Goal: Information Seeking & Learning: Find specific fact

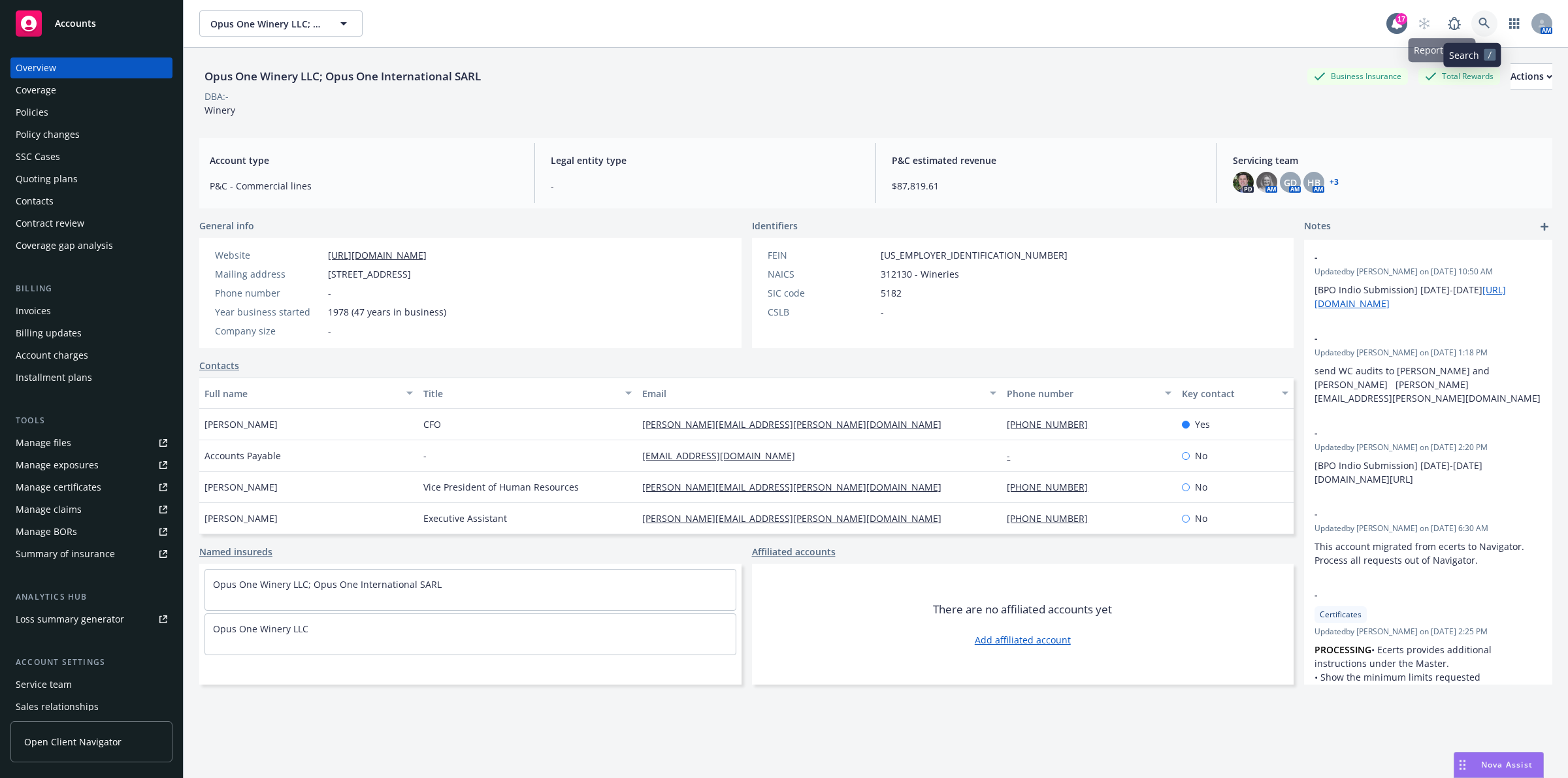
click at [1480, 29] on link at bounding box center [1484, 23] width 26 height 26
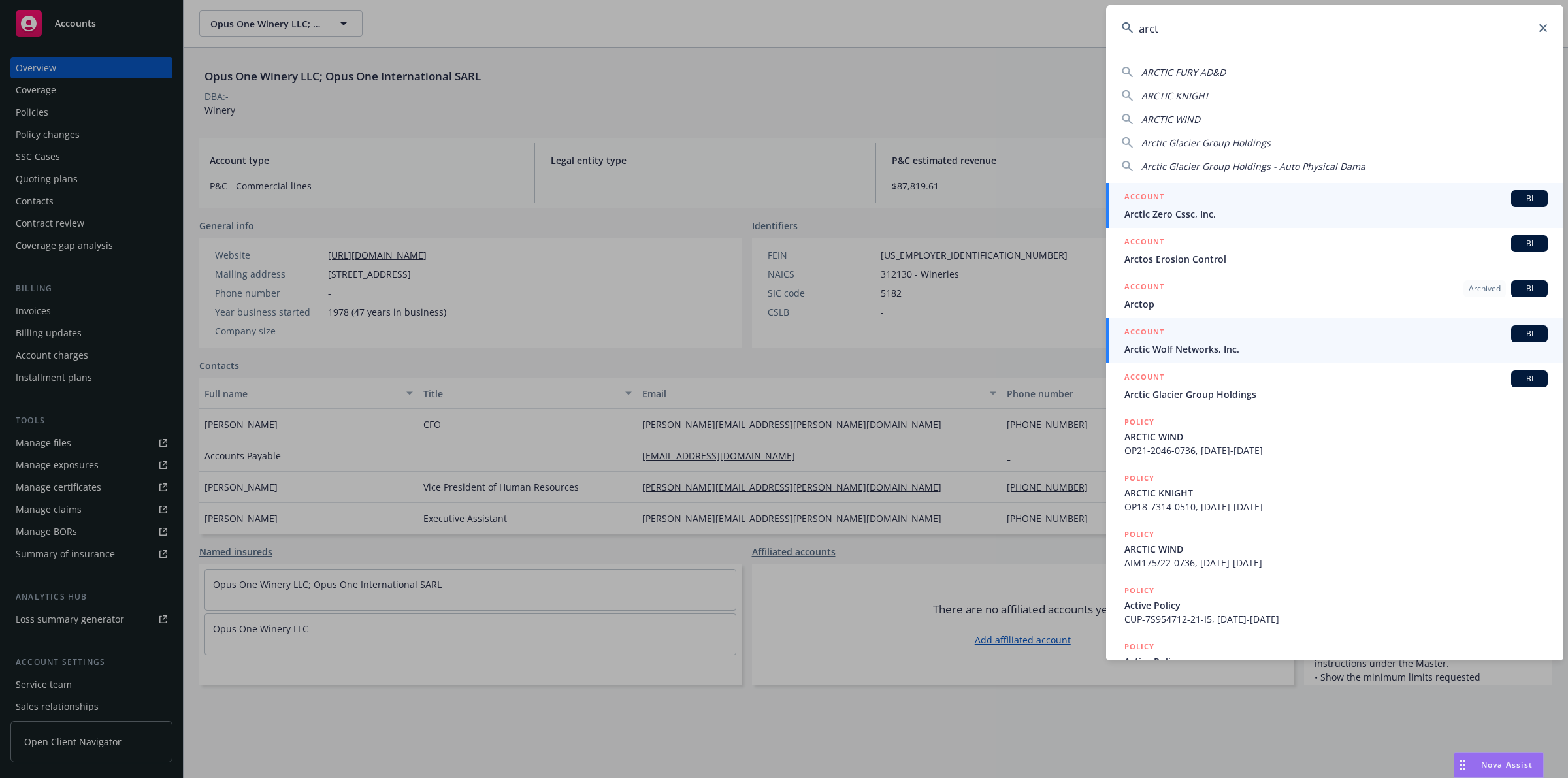
type input "arct"
click at [1241, 338] on div "ACCOUNT BI" at bounding box center [1335, 333] width 423 height 17
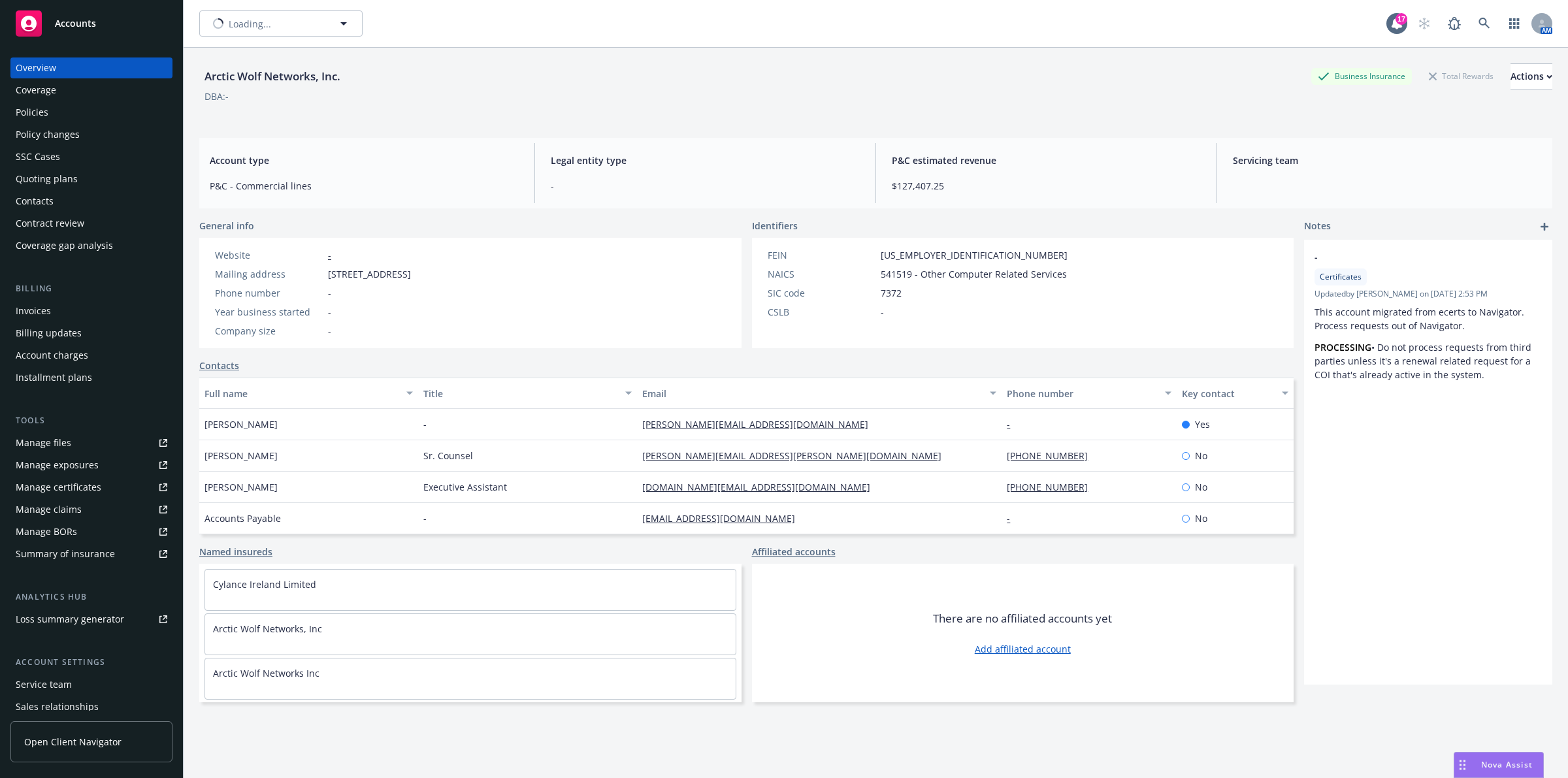
click at [61, 115] on div "Policies" at bounding box center [91, 113] width 151 height 21
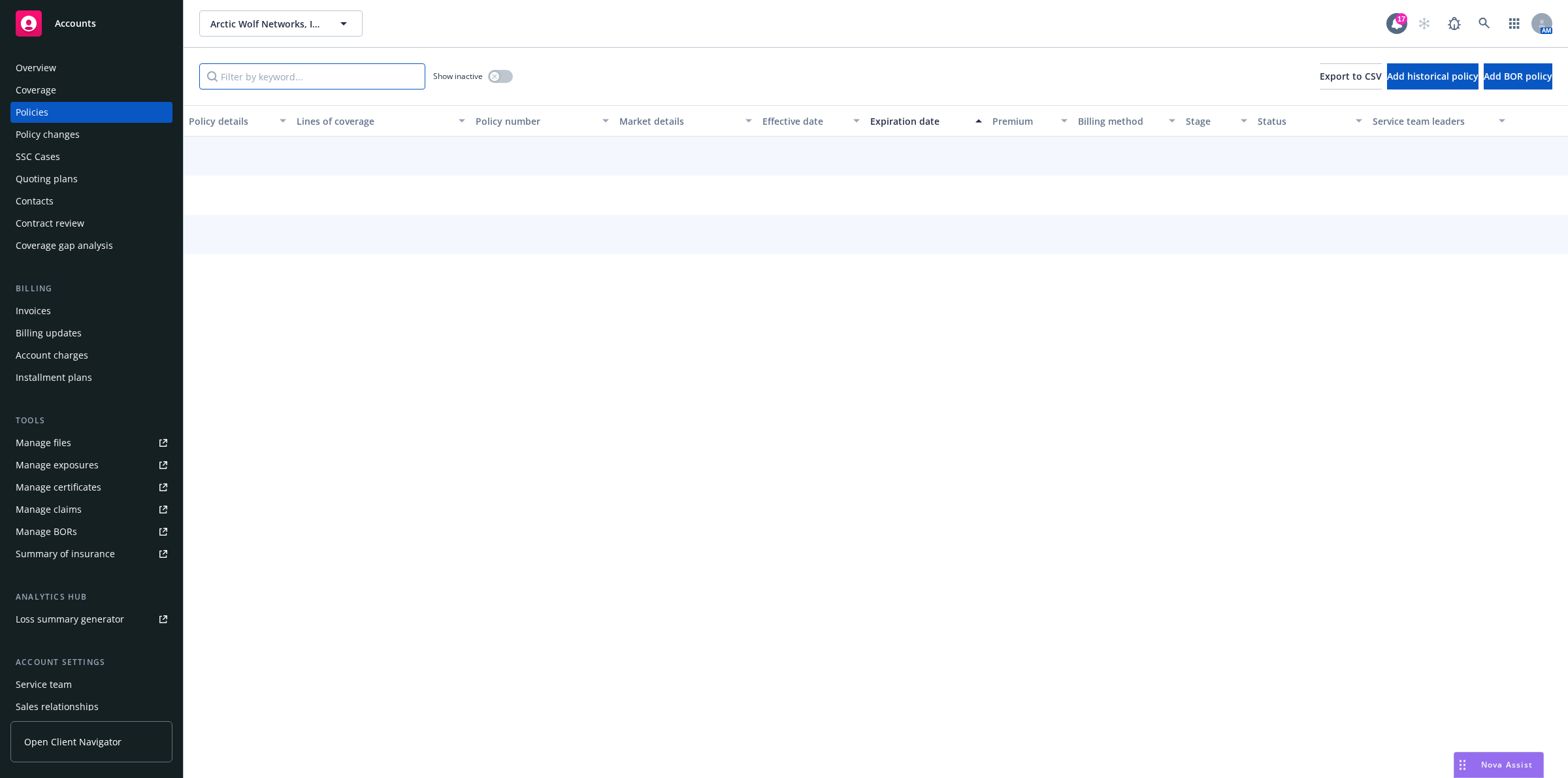
click at [304, 85] on input "Filter by keyword..." at bounding box center [312, 76] width 226 height 26
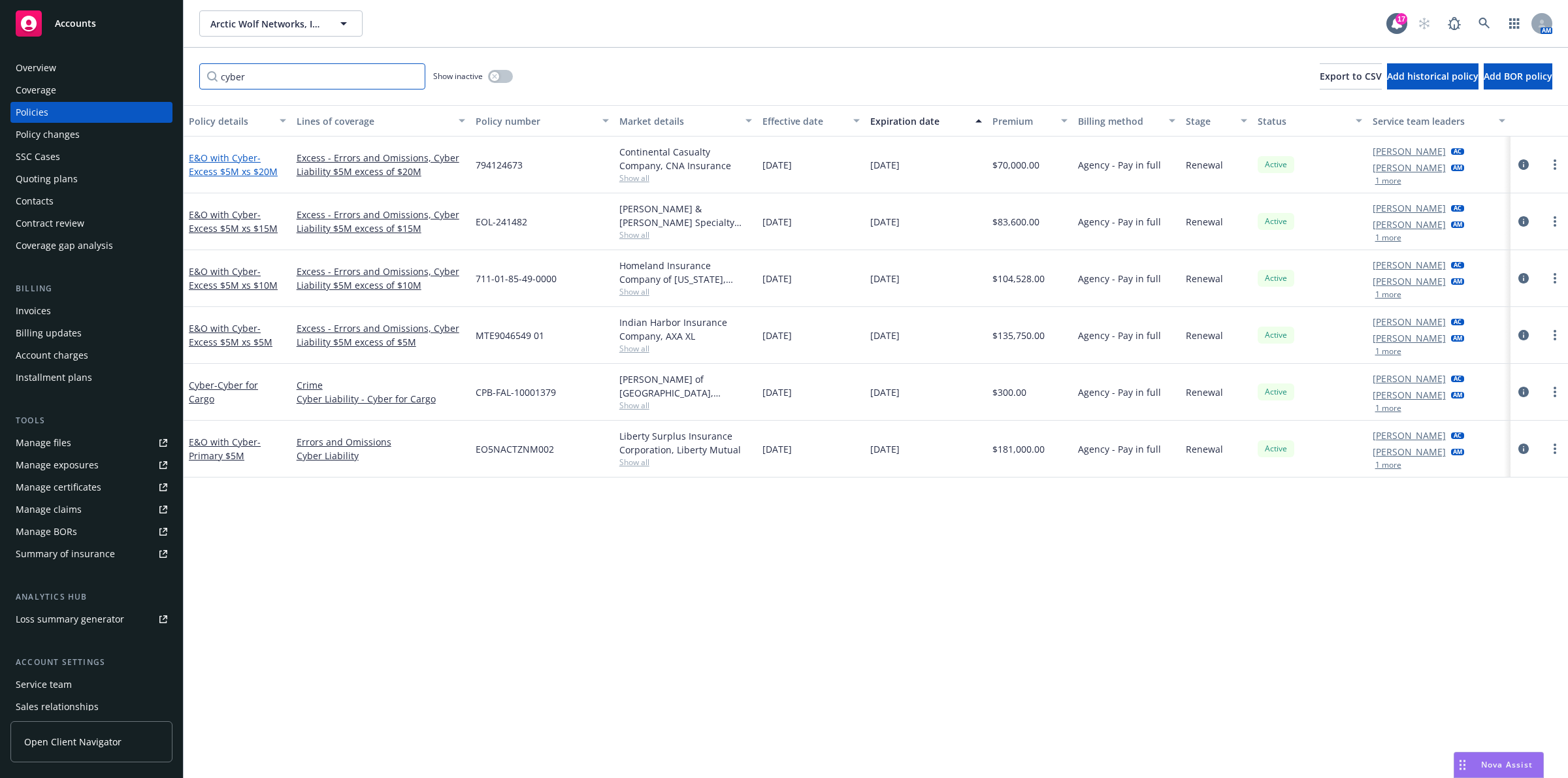
type input "cyber"
click at [235, 167] on span "- Excess $5M xs $20M" at bounding box center [233, 164] width 89 height 26
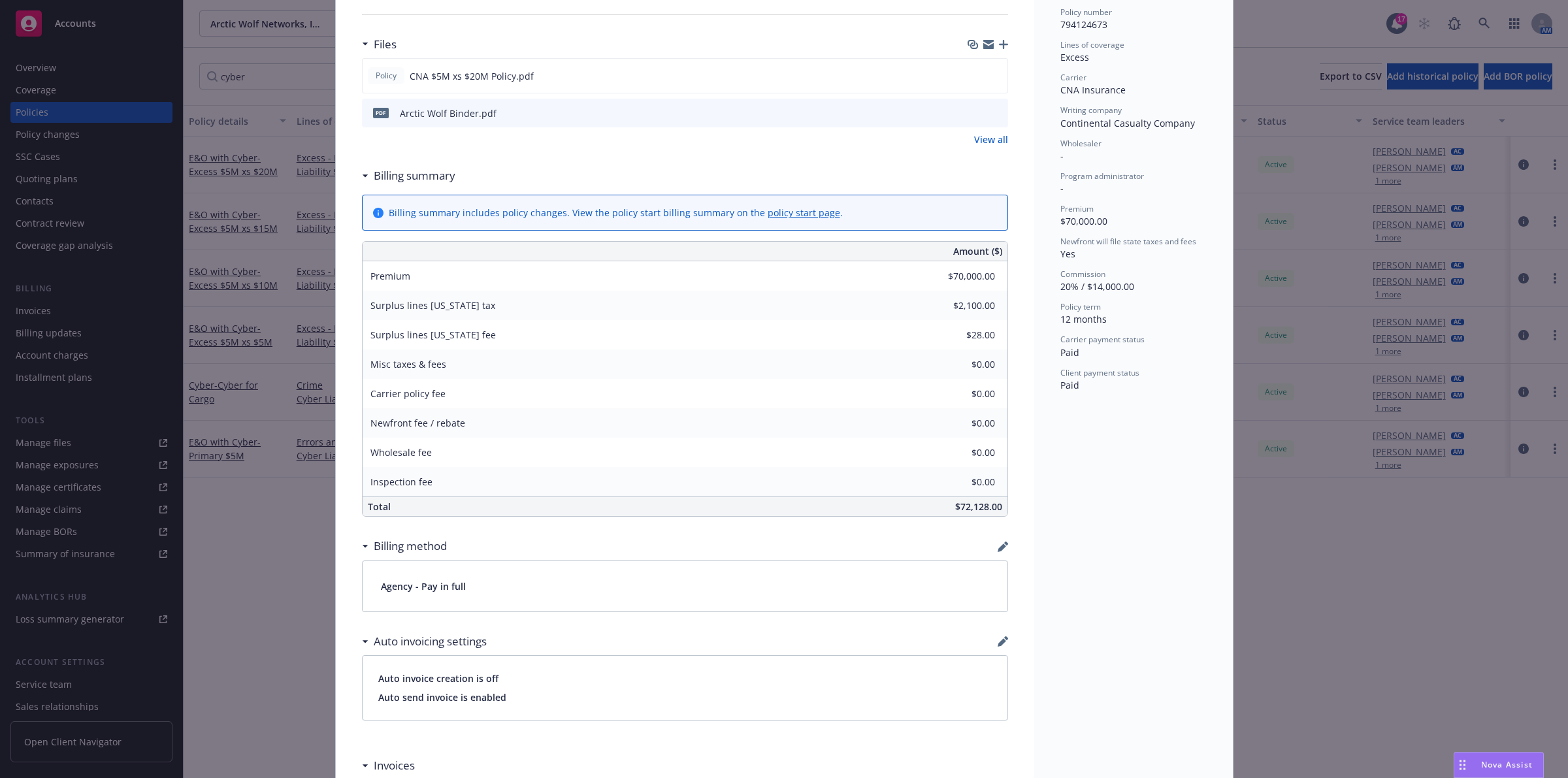
scroll to position [163, 0]
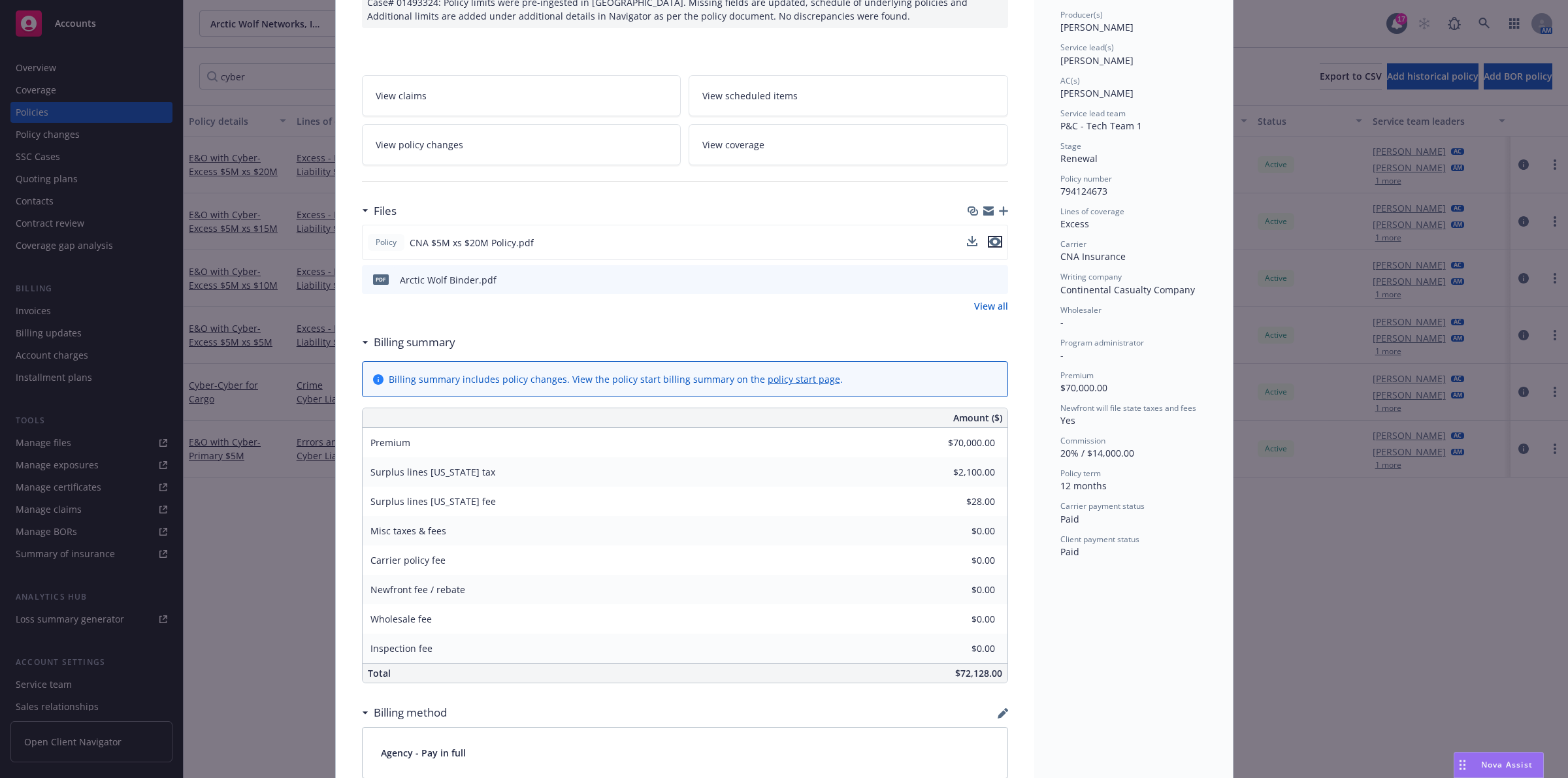
click at [989, 246] on icon "preview file" at bounding box center [994, 242] width 12 height 9
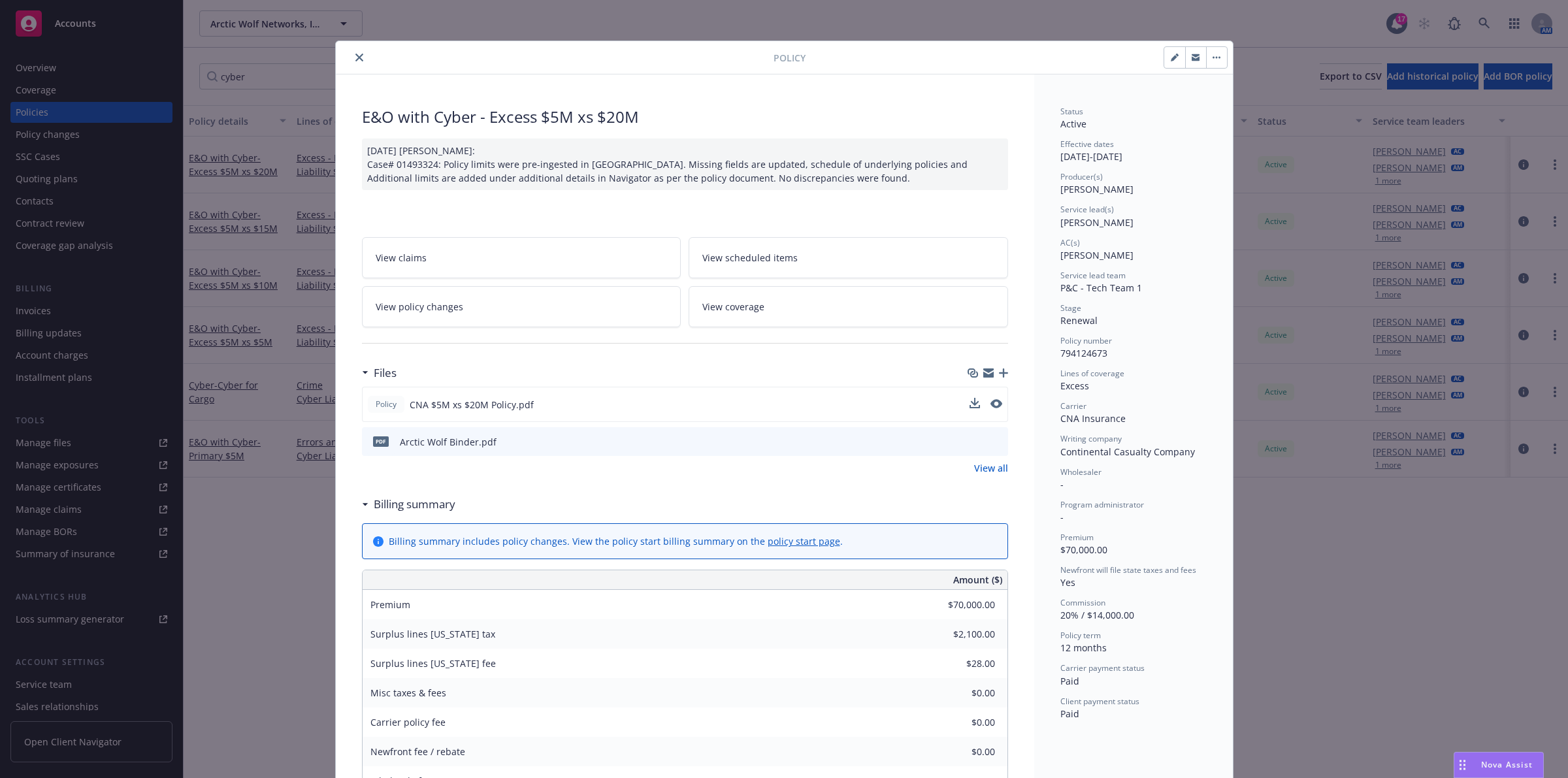
scroll to position [0, 0]
click at [351, 53] on button "close" at bounding box center [359, 58] width 16 height 16
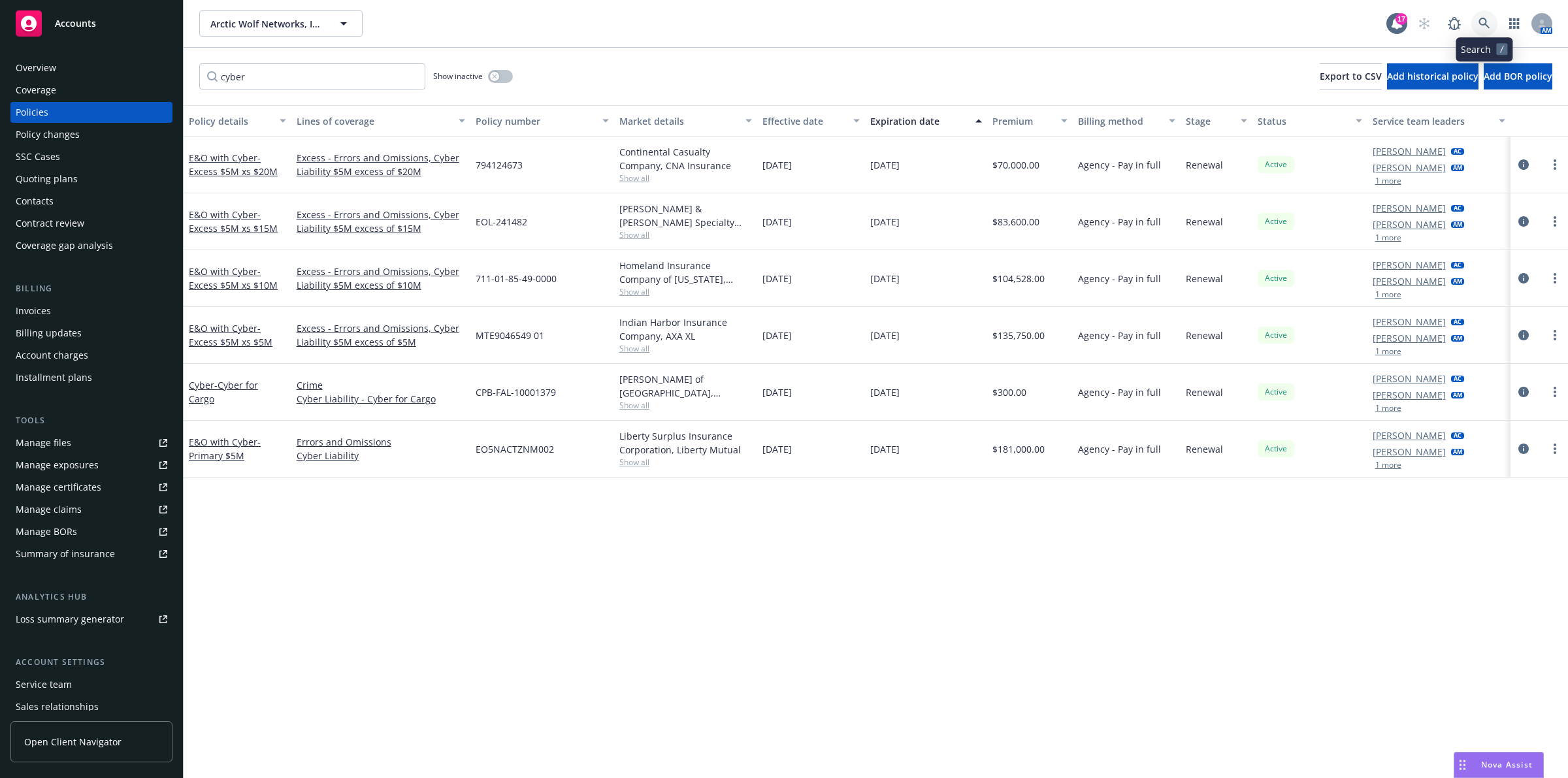
click at [1490, 26] on link at bounding box center [1484, 23] width 26 height 26
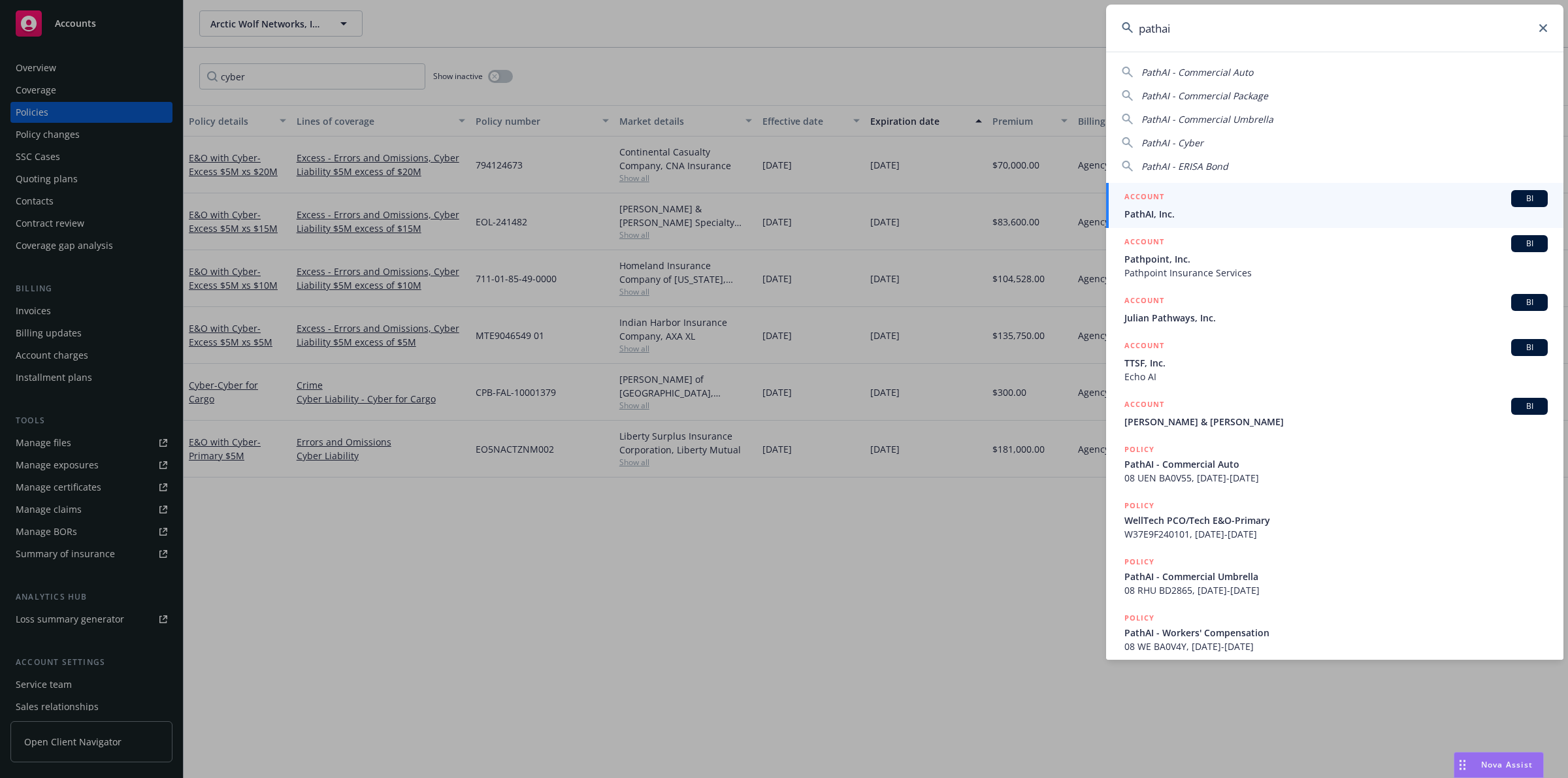
type input "pathai"
click at [1209, 200] on div "ACCOUNT BI" at bounding box center [1335, 198] width 423 height 17
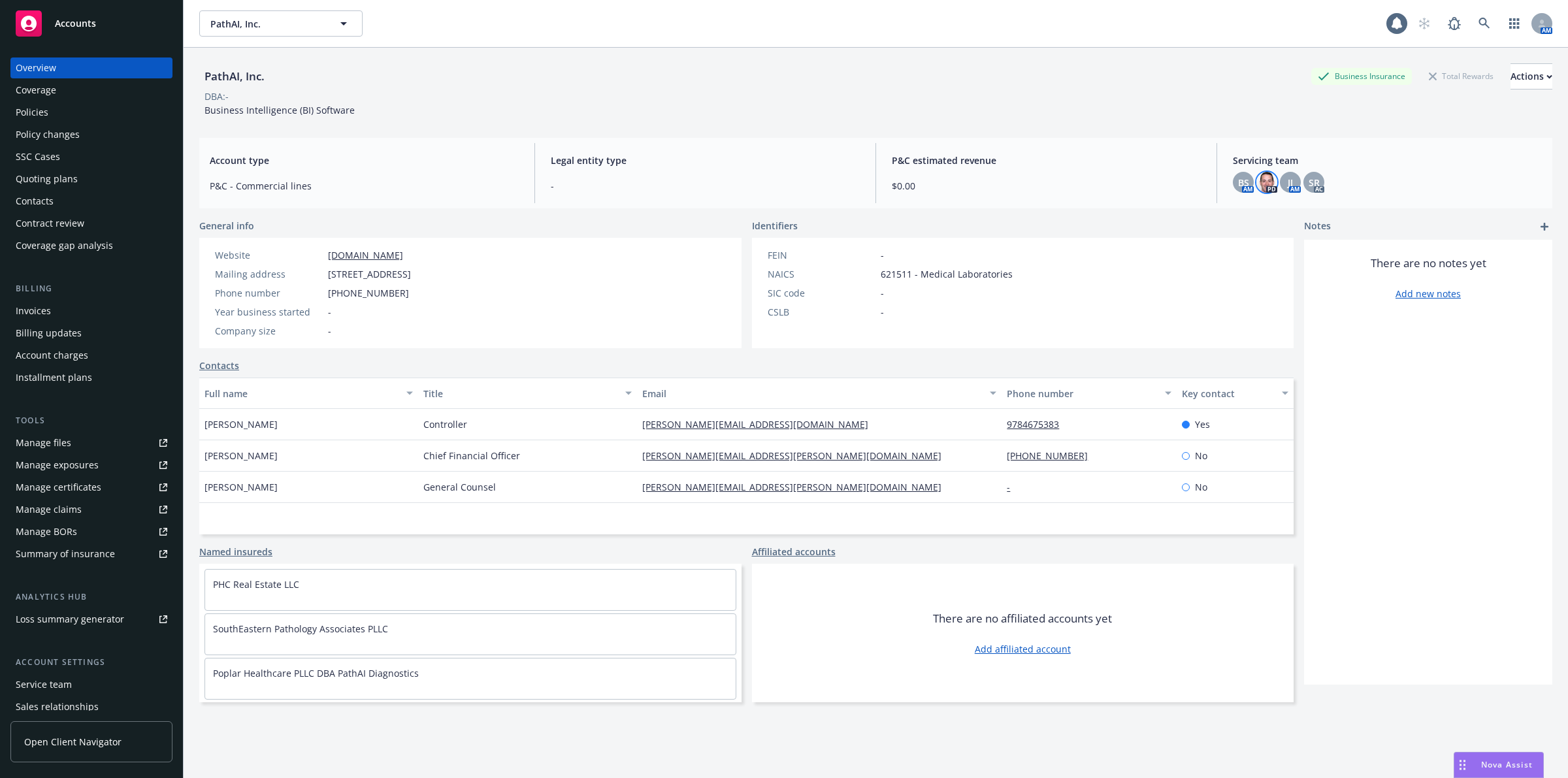
click at [1256, 180] on img at bounding box center [1267, 182] width 21 height 21
click at [1141, 130] on div "PathAI, Inc. Business Insurance Total Rewards Actions DBA: - Business Intellige…" at bounding box center [875, 429] width 1353 height 762
click at [89, 106] on div "Policies" at bounding box center [91, 113] width 151 height 21
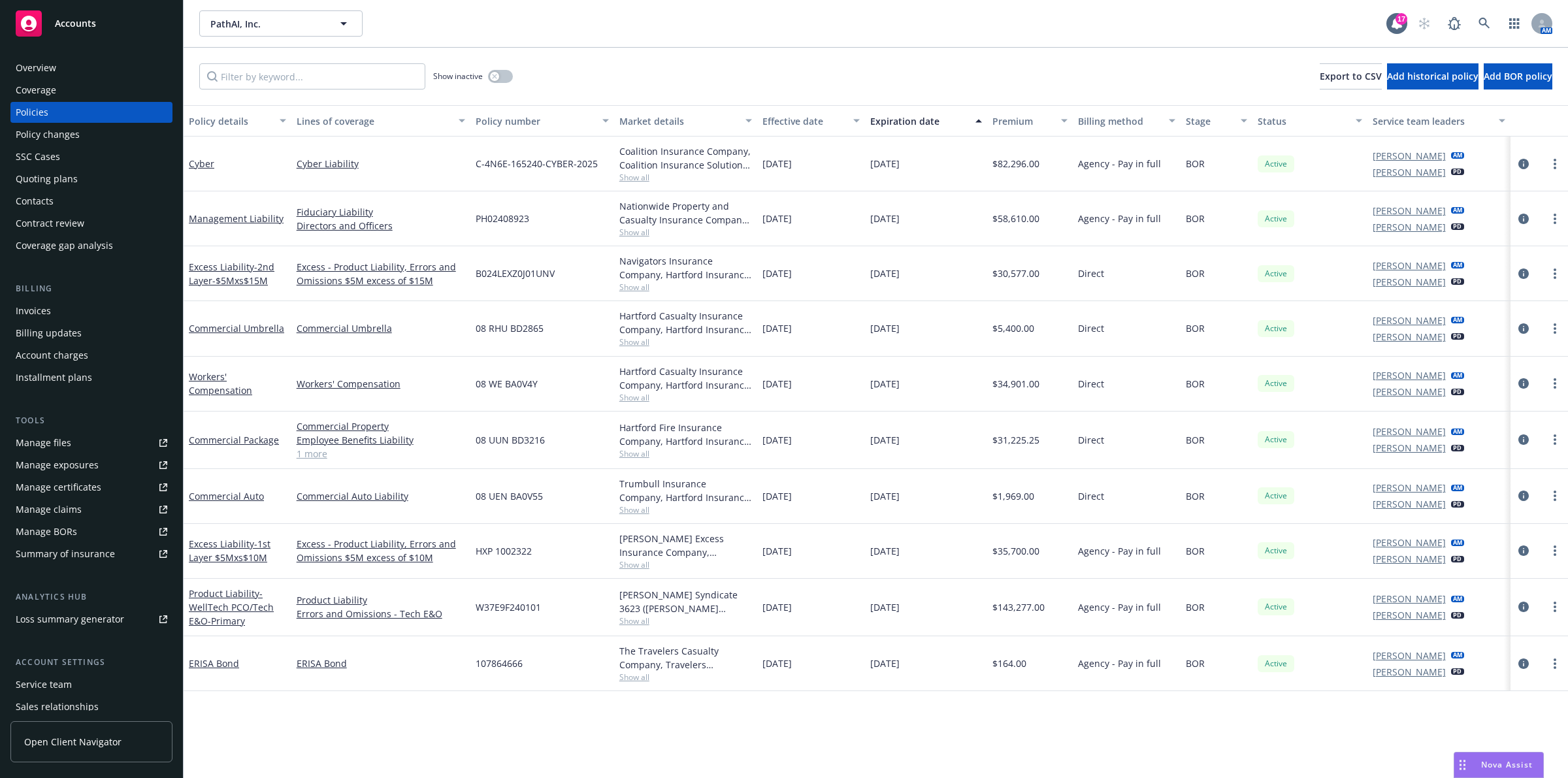
click at [1026, 126] on div "Premium" at bounding box center [1022, 121] width 61 height 14
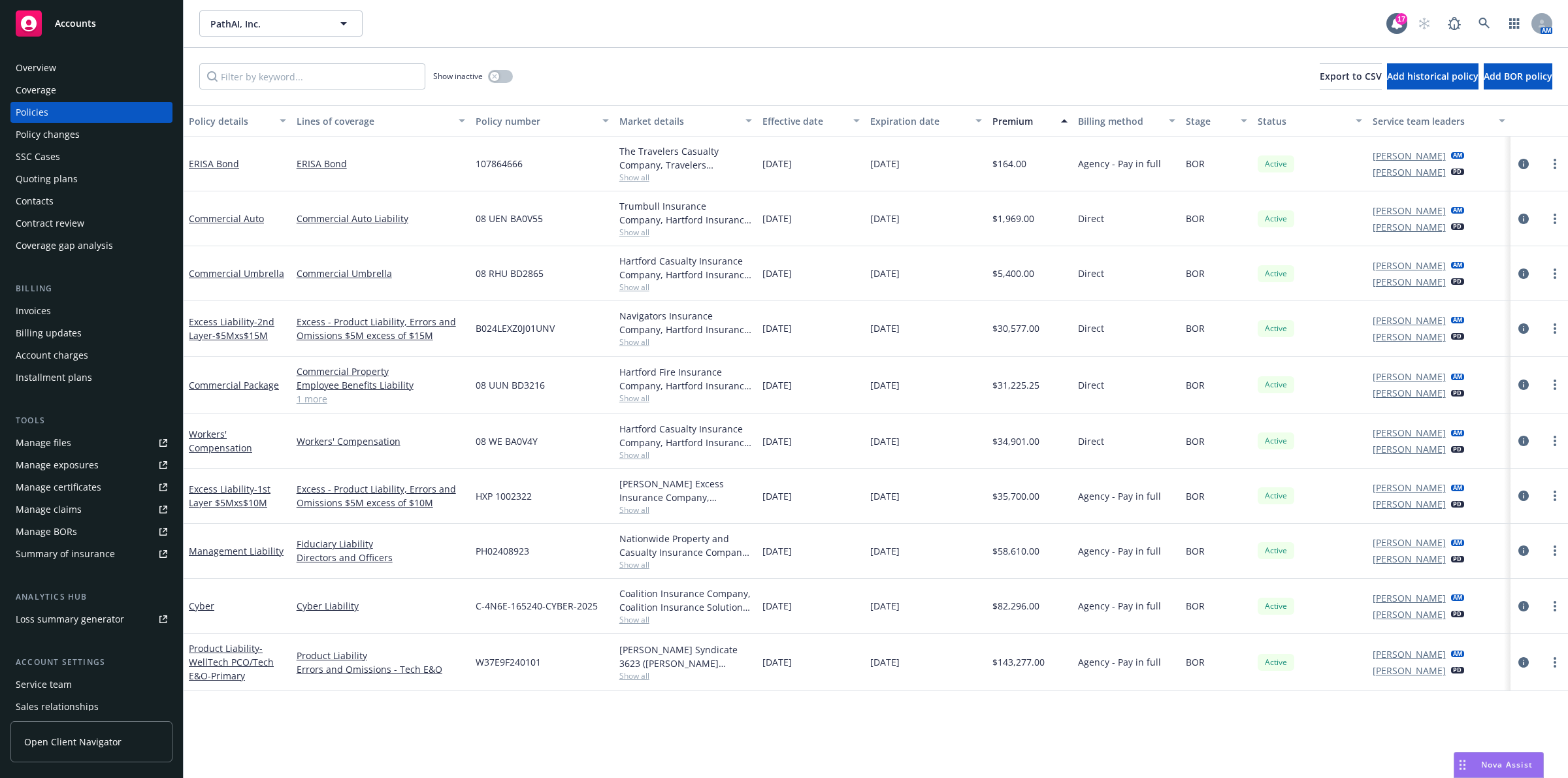
click at [1026, 125] on div "Premium" at bounding box center [1022, 121] width 61 height 14
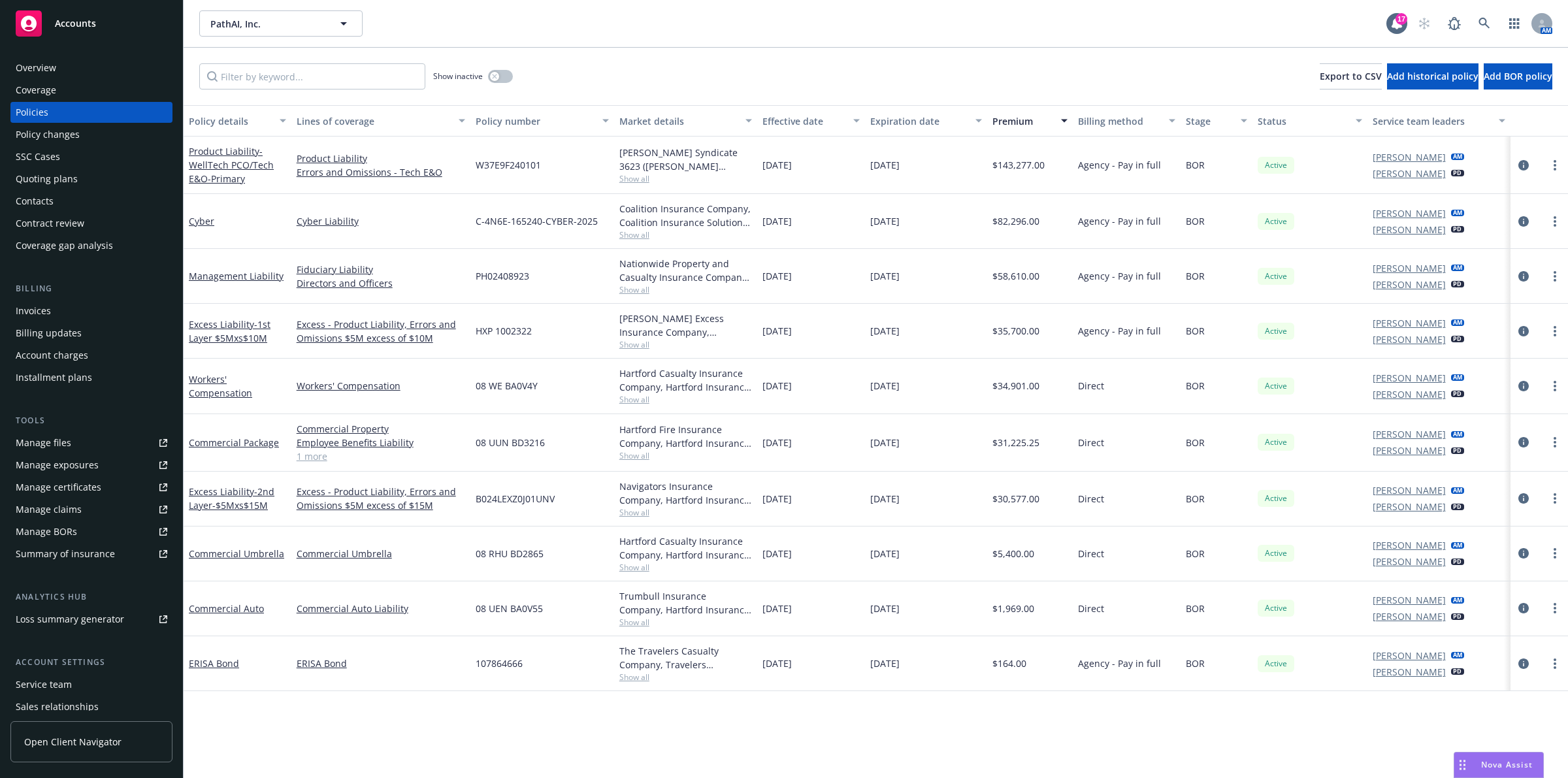
click at [67, 63] on div "Overview" at bounding box center [91, 68] width 151 height 21
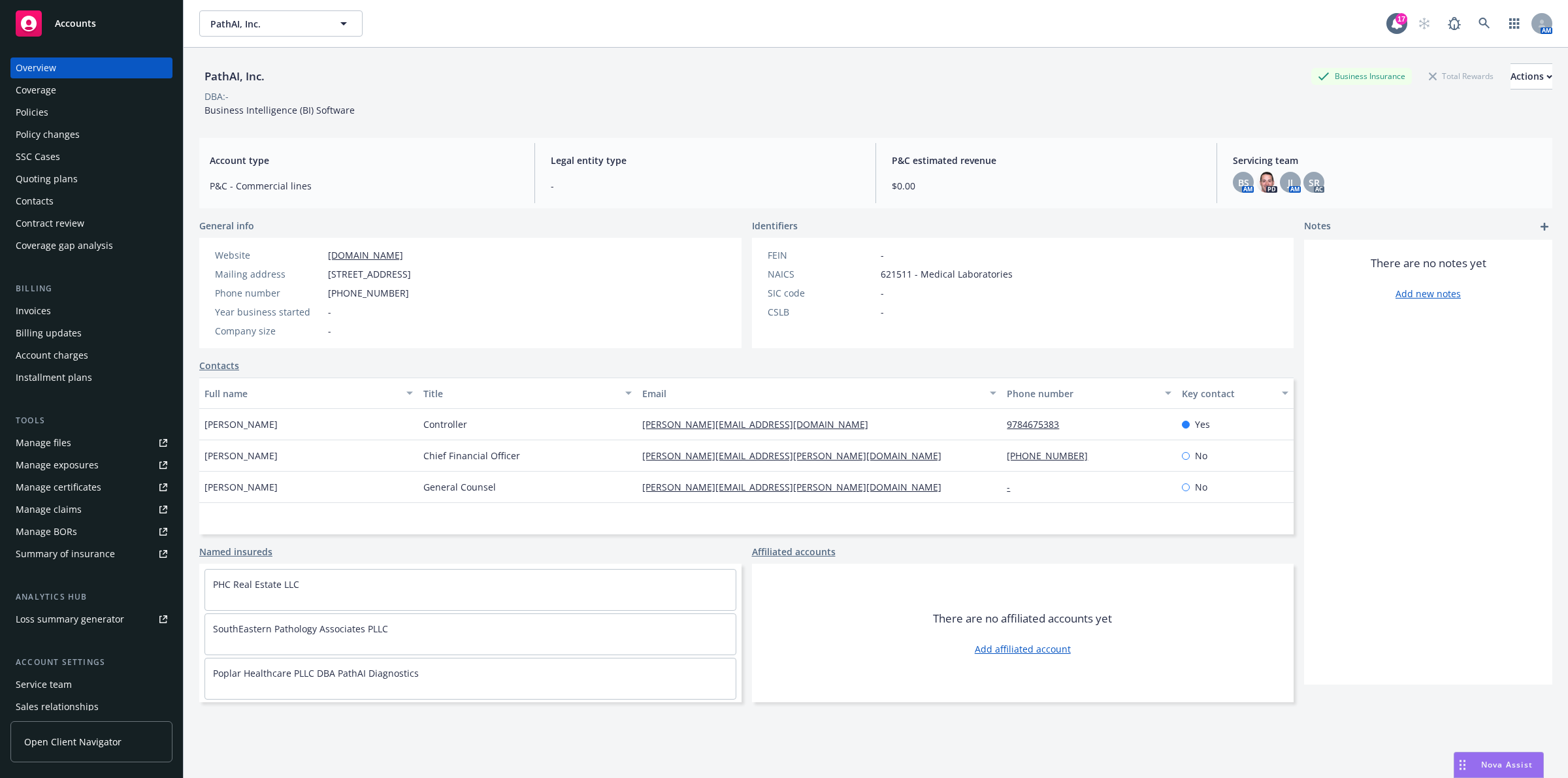
click at [110, 110] on div "Policies" at bounding box center [91, 113] width 151 height 21
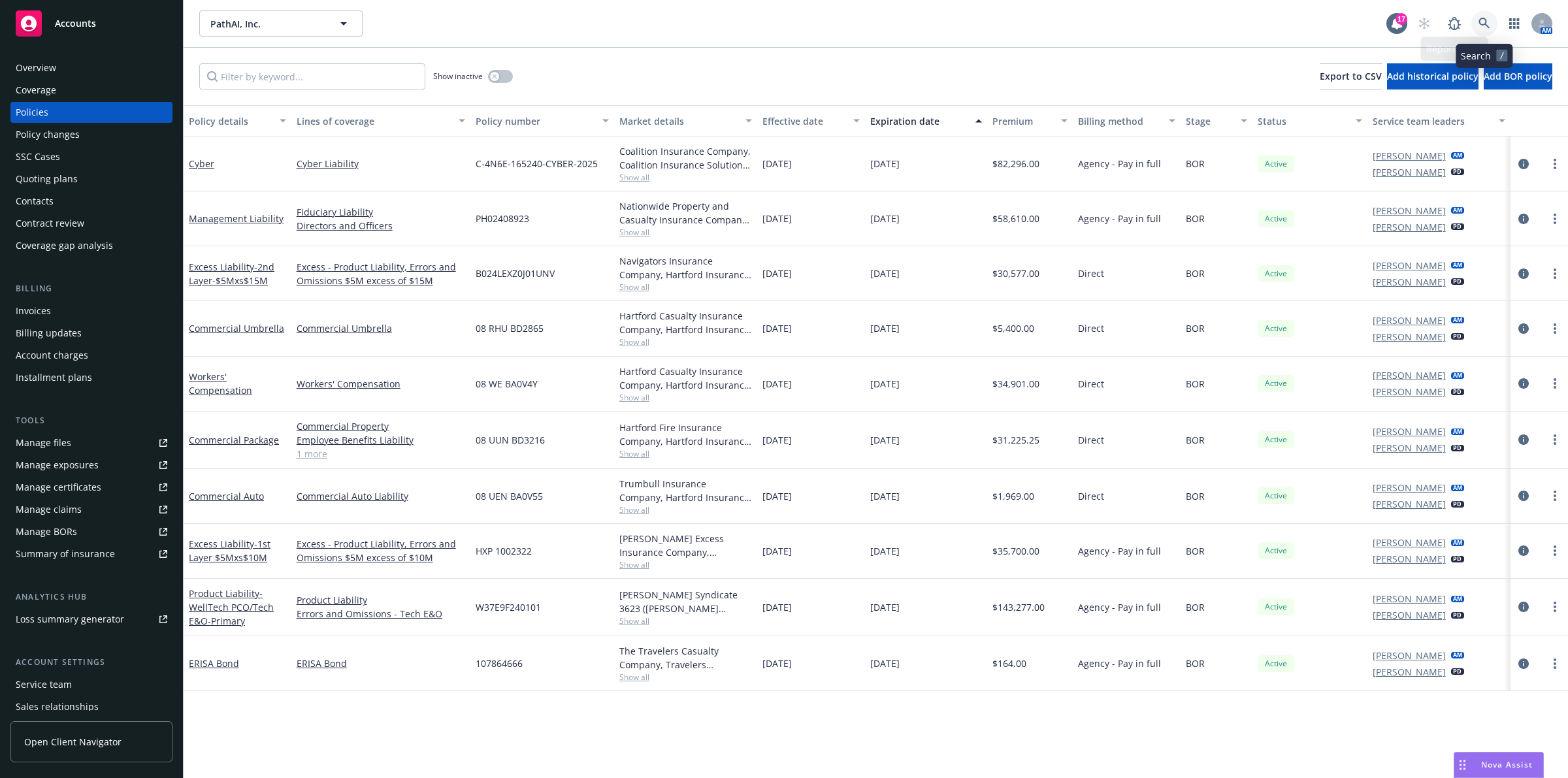
click at [1486, 24] on icon at bounding box center [1483, 23] width 11 height 11
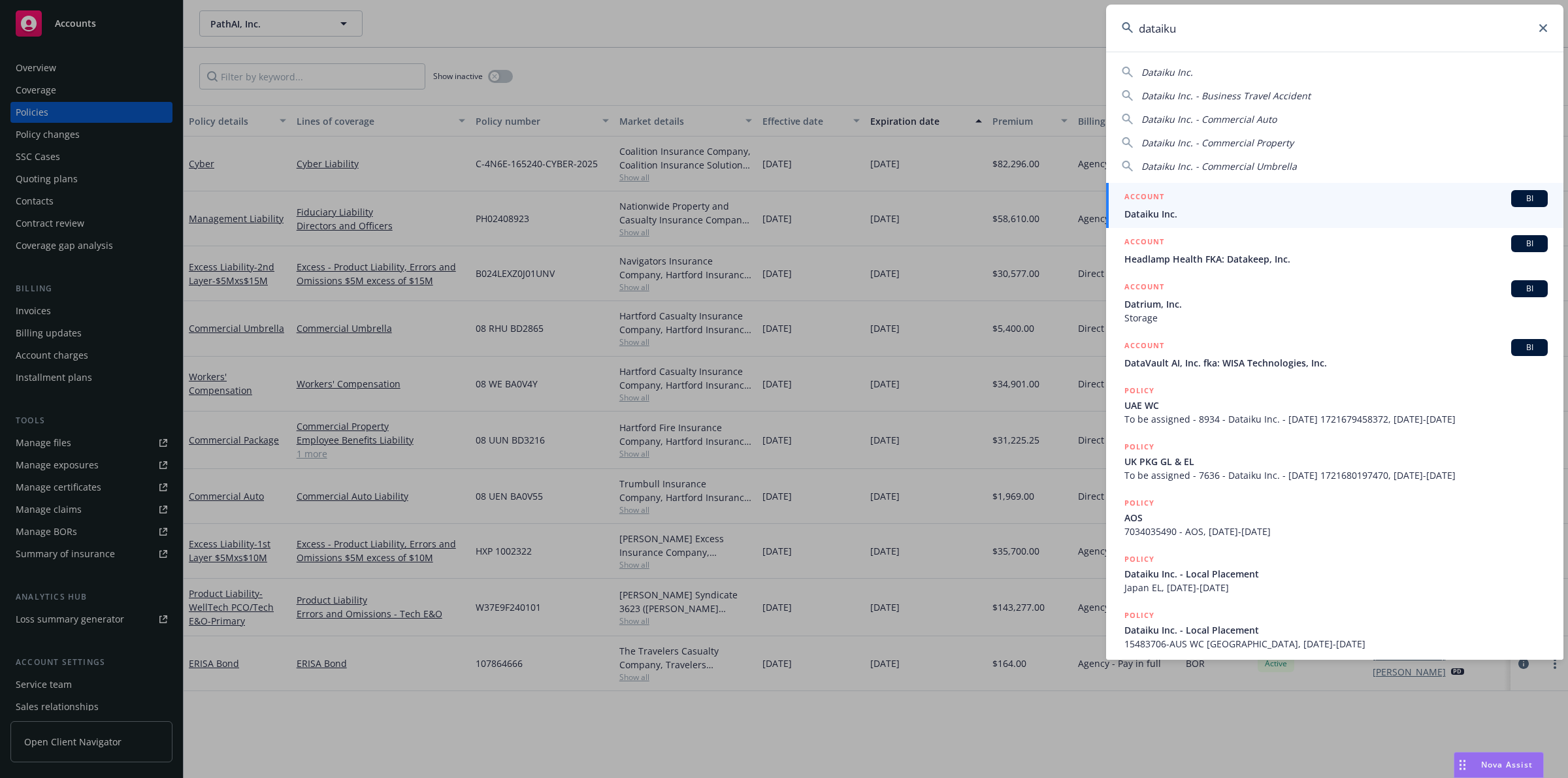
type input "dataiku"
click at [1263, 207] on span "Dataiku Inc." at bounding box center [1335, 214] width 423 height 14
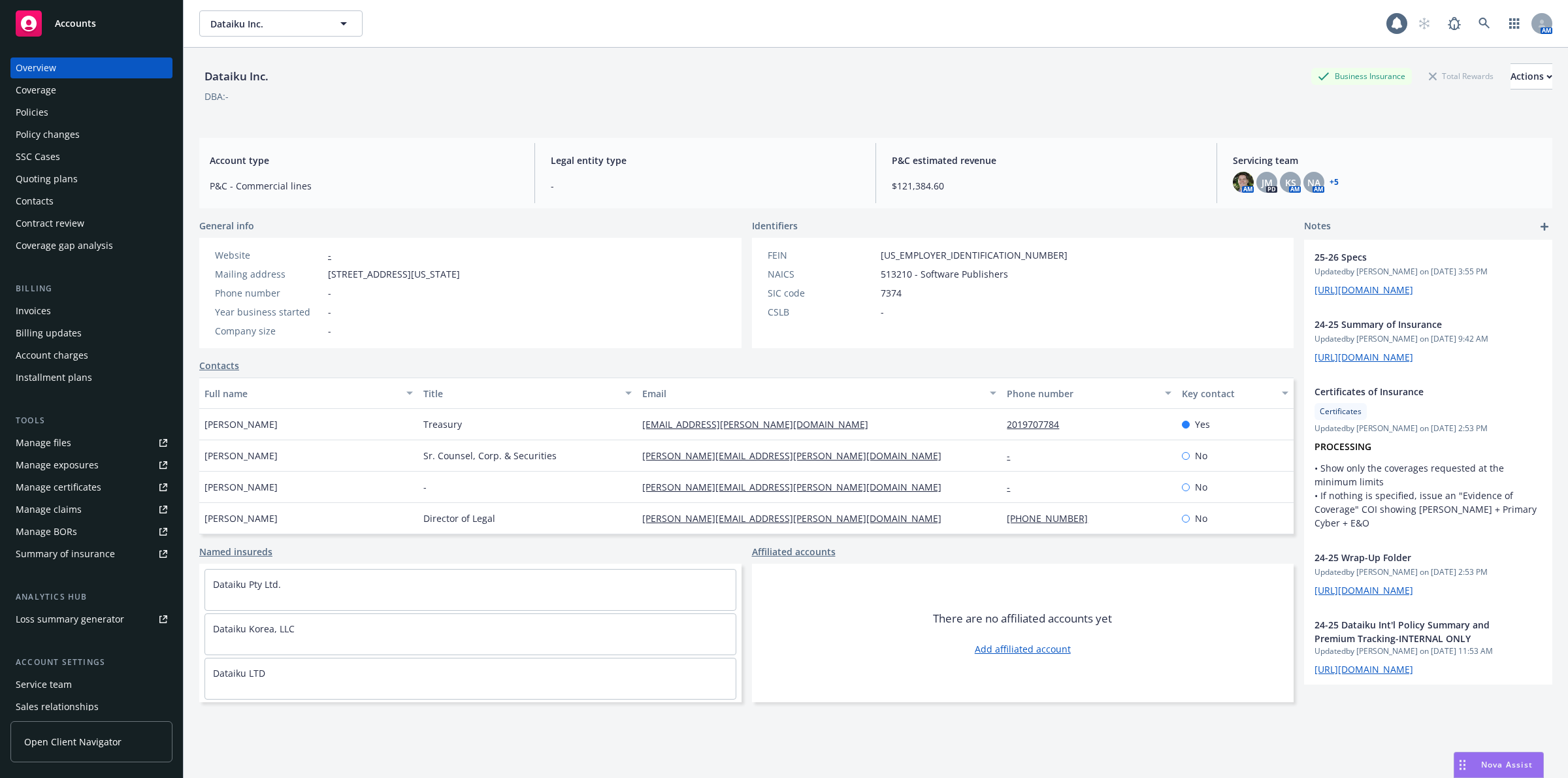
click at [1475, 765] on div "Nova Assist" at bounding box center [1506, 764] width 72 height 11
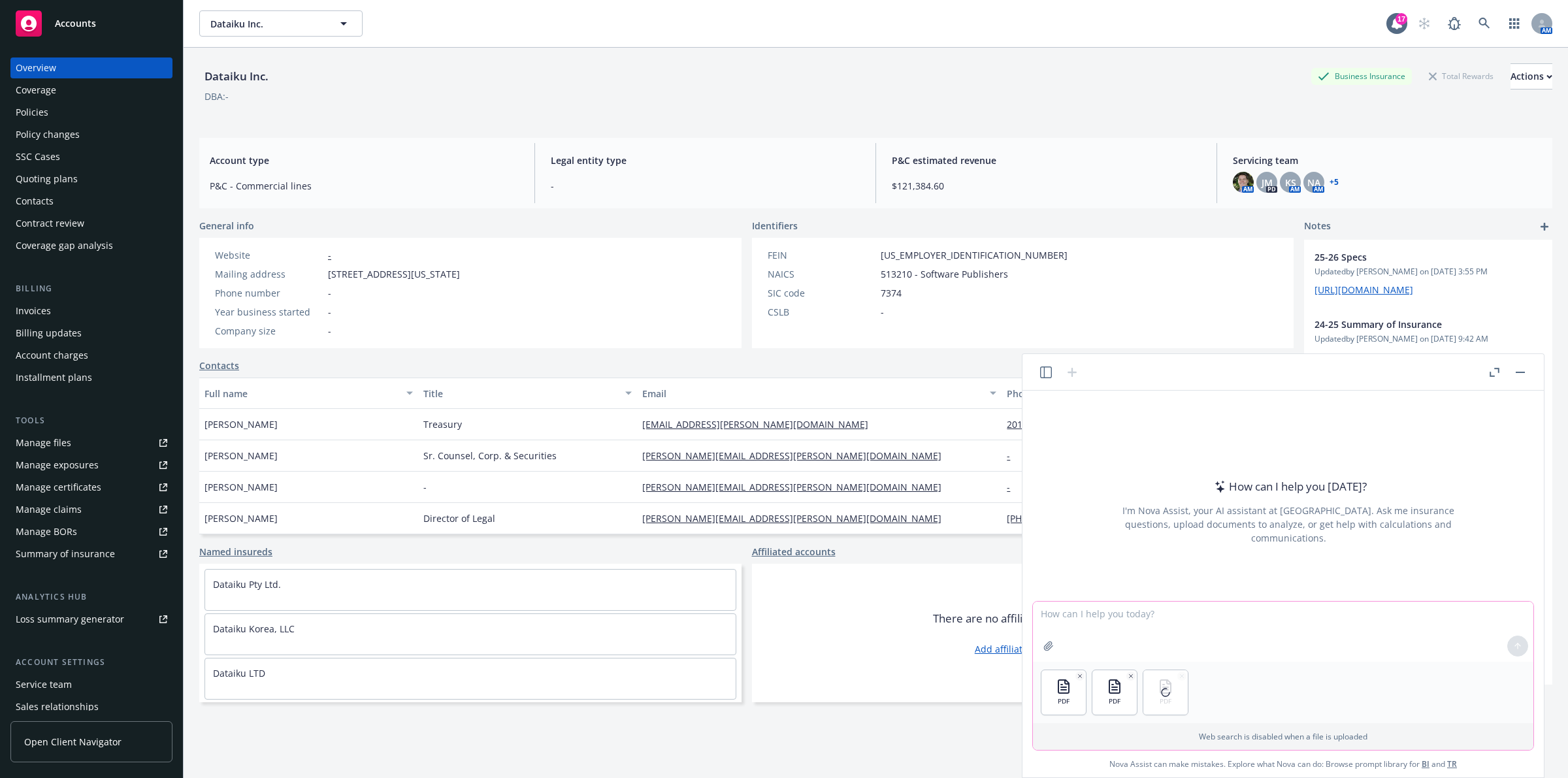
click at [1228, 638] on textarea at bounding box center [1283, 632] width 500 height 60
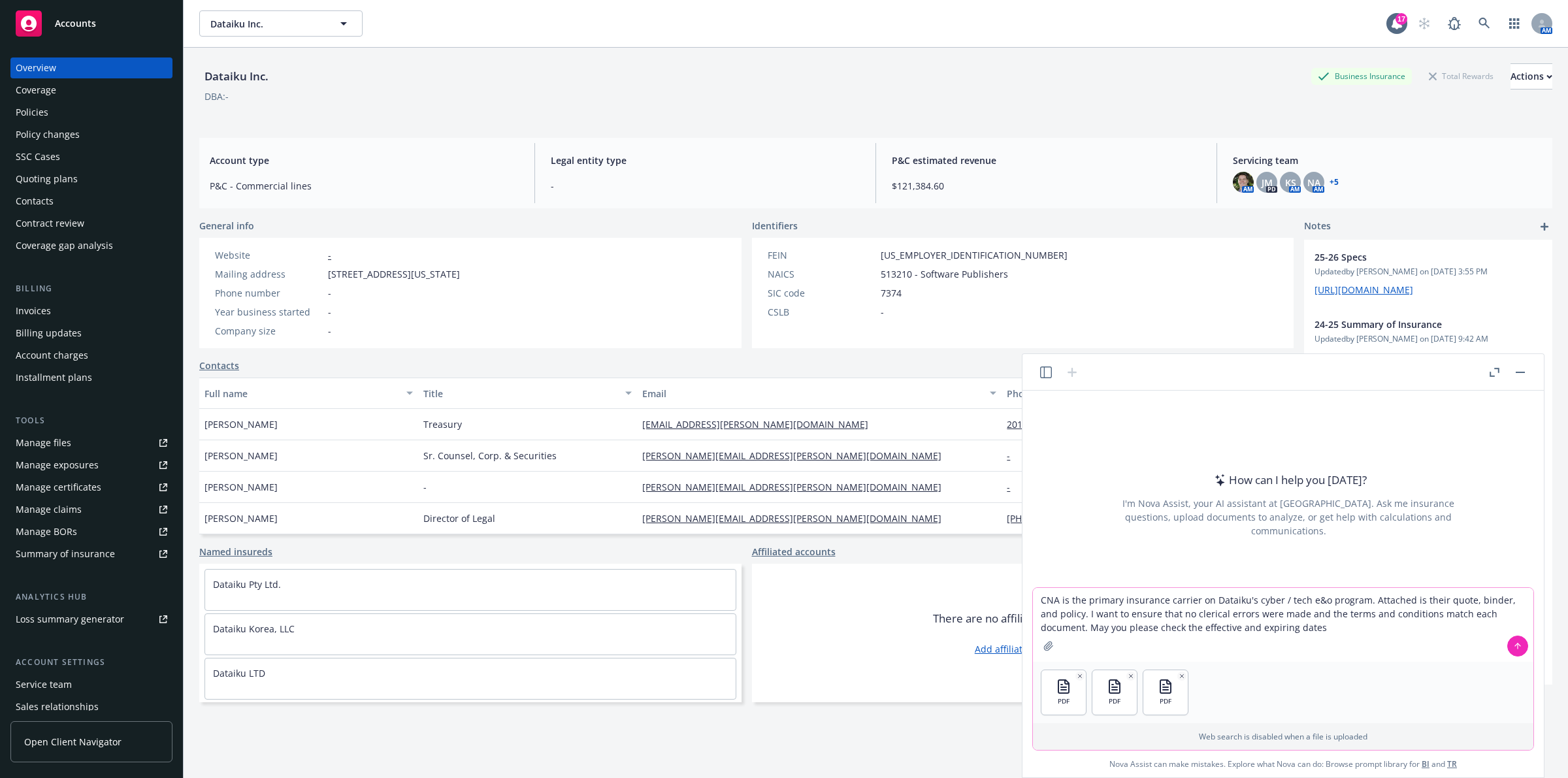
click at [1277, 628] on textarea "CNA is the primary insurance carrier on Dataiku's cyber / tech e&o program. Att…" at bounding box center [1283, 624] width 500 height 74
type textarea "CNA is the primary insurance carrier on Dataiku's cyber / tech e&o program. Att…"
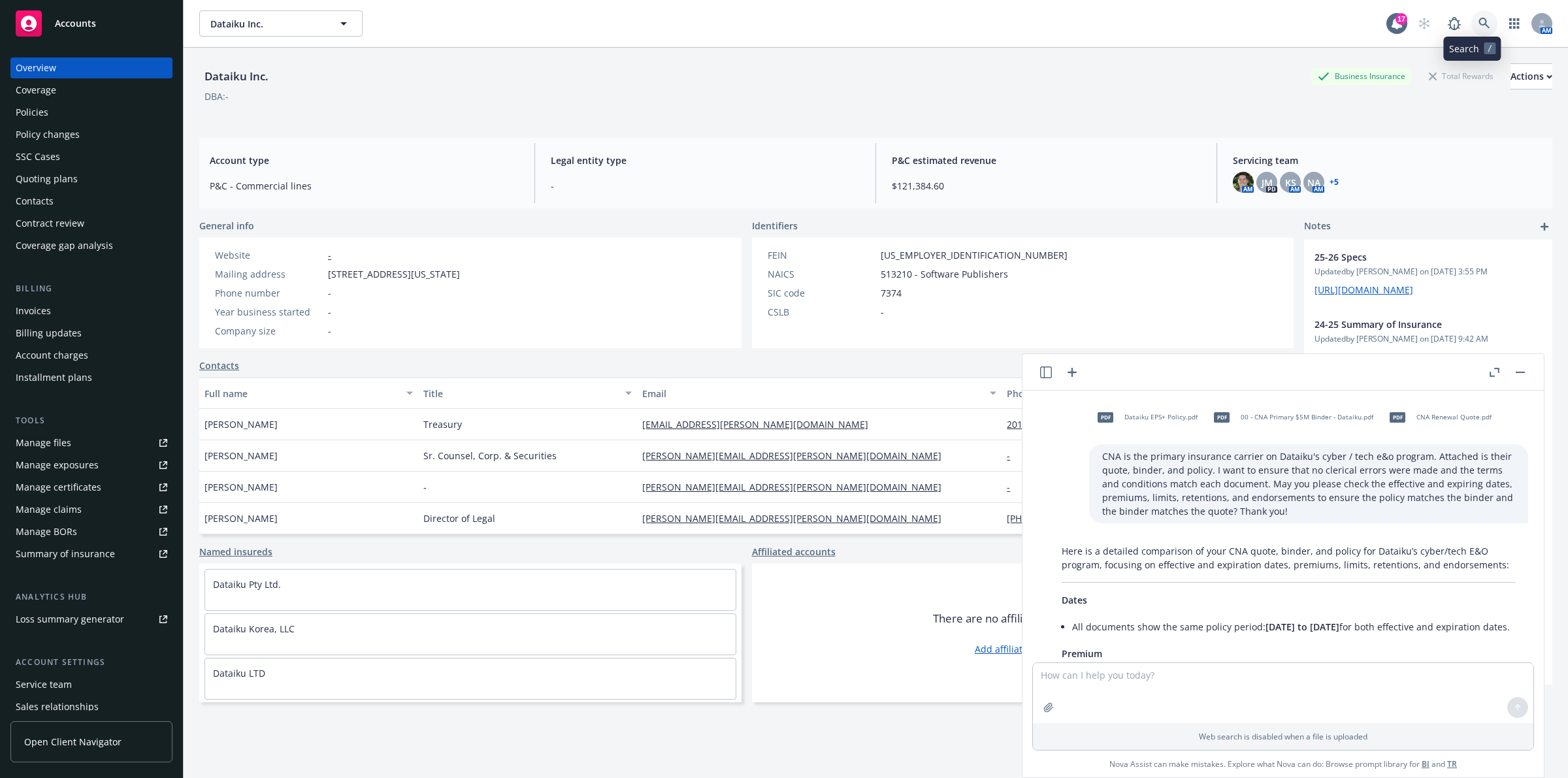
click at [1478, 24] on icon at bounding box center [1483, 23] width 11 height 11
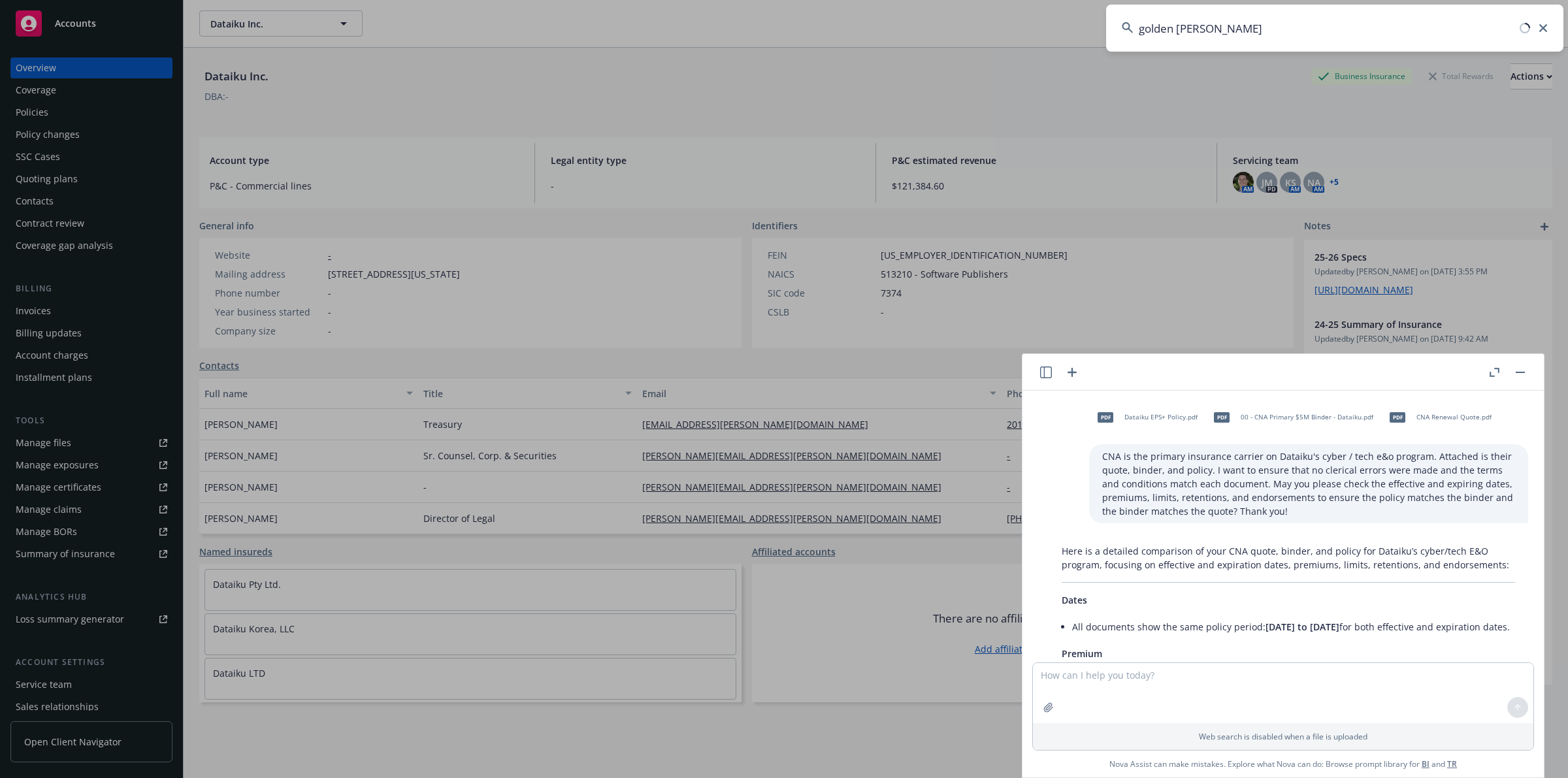
type input "golden hippo"
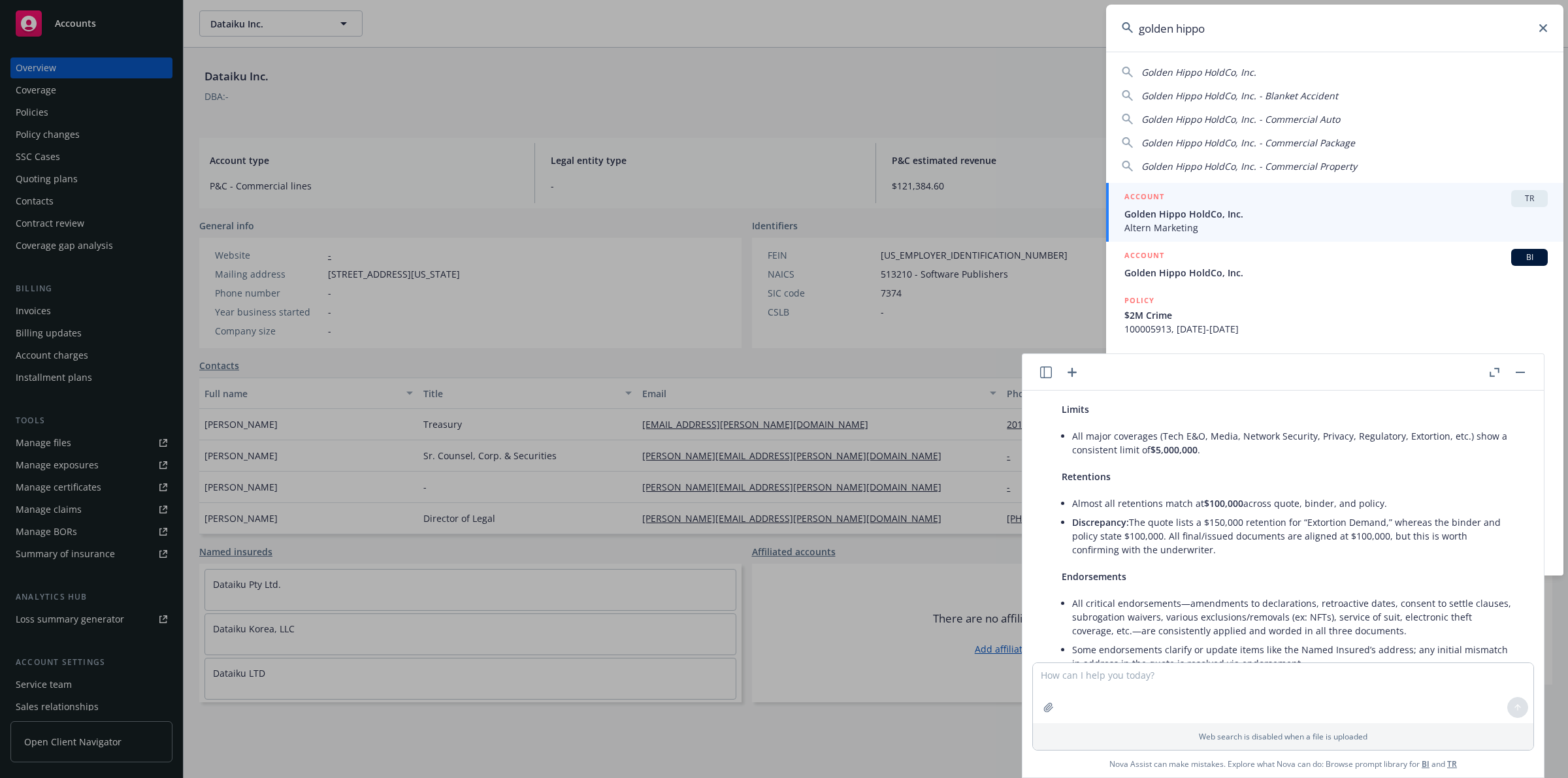
scroll to position [327, 0]
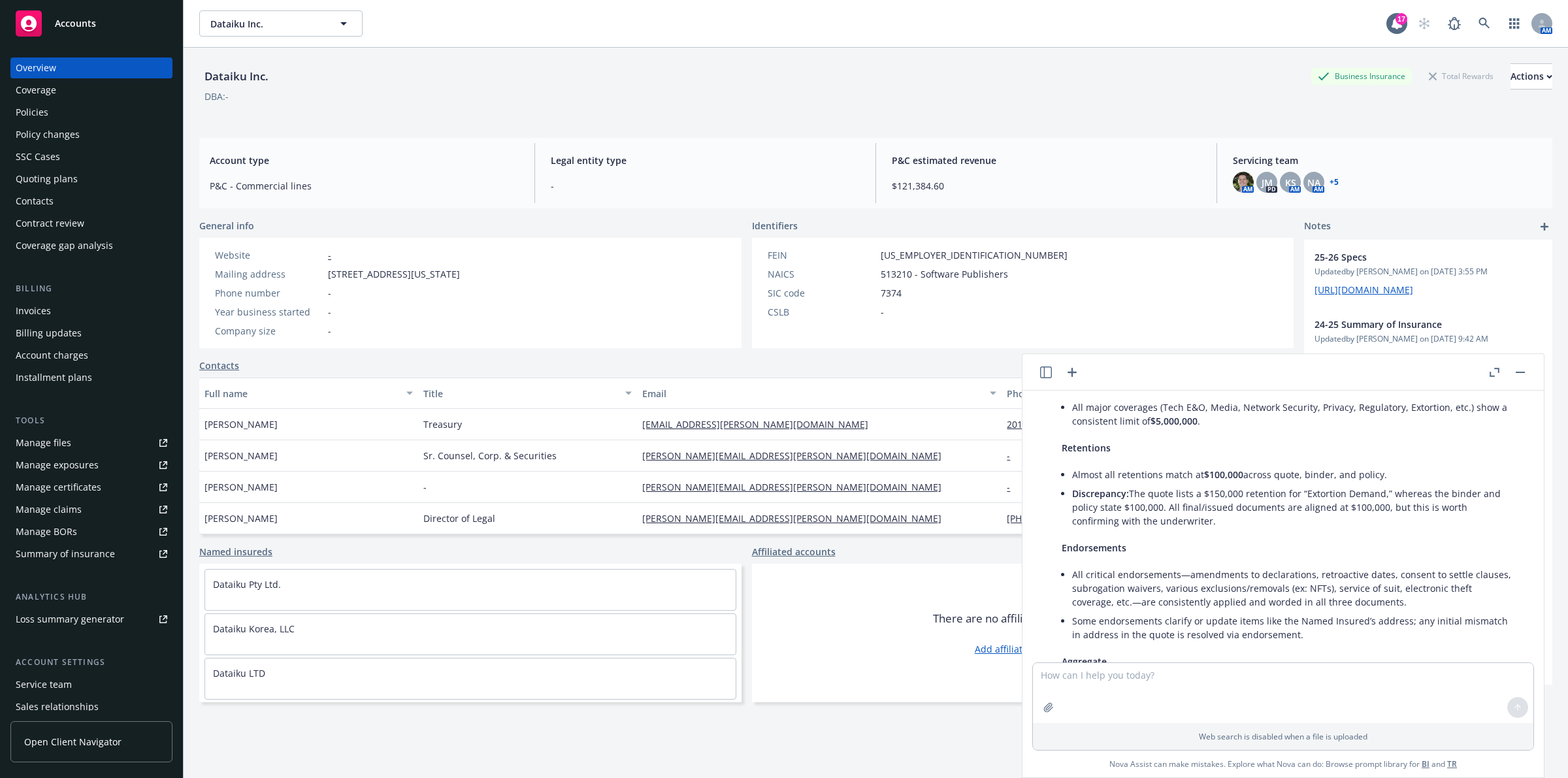
drag, startPoint x: 1130, startPoint y: 507, endPoint x: 1374, endPoint y: 533, distance: 245.4
click at [1374, 530] on li "Discrepancy: The quote lists a $150,000 retention for “Extortion Demand,” where…" at bounding box center [1294, 507] width 443 height 46
click at [1362, 547] on div "Here is a detailed comparison of your CNA quote, binder, and policy for Dataiku…" at bounding box center [1288, 565] width 480 height 707
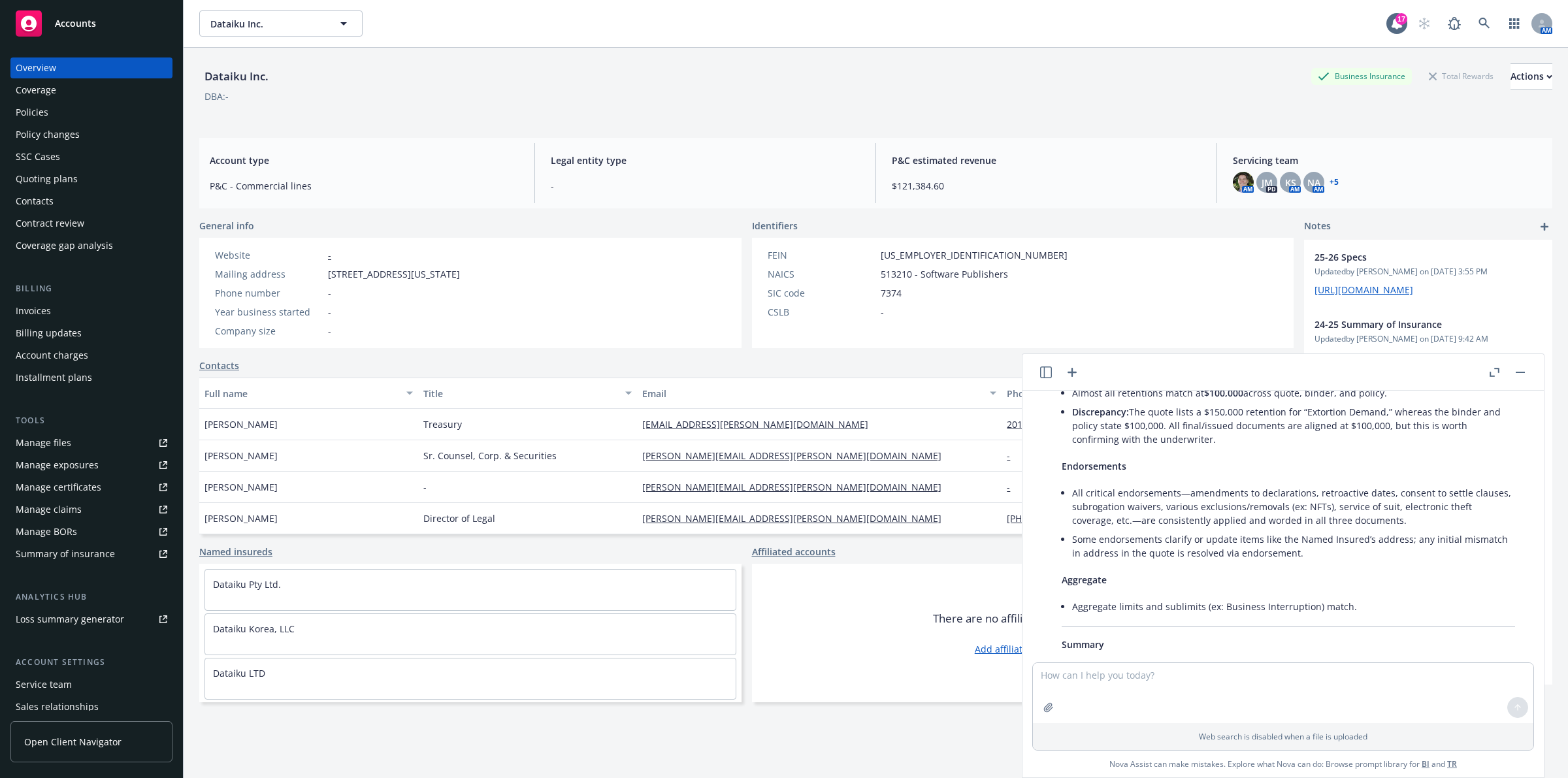
scroll to position [490, 0]
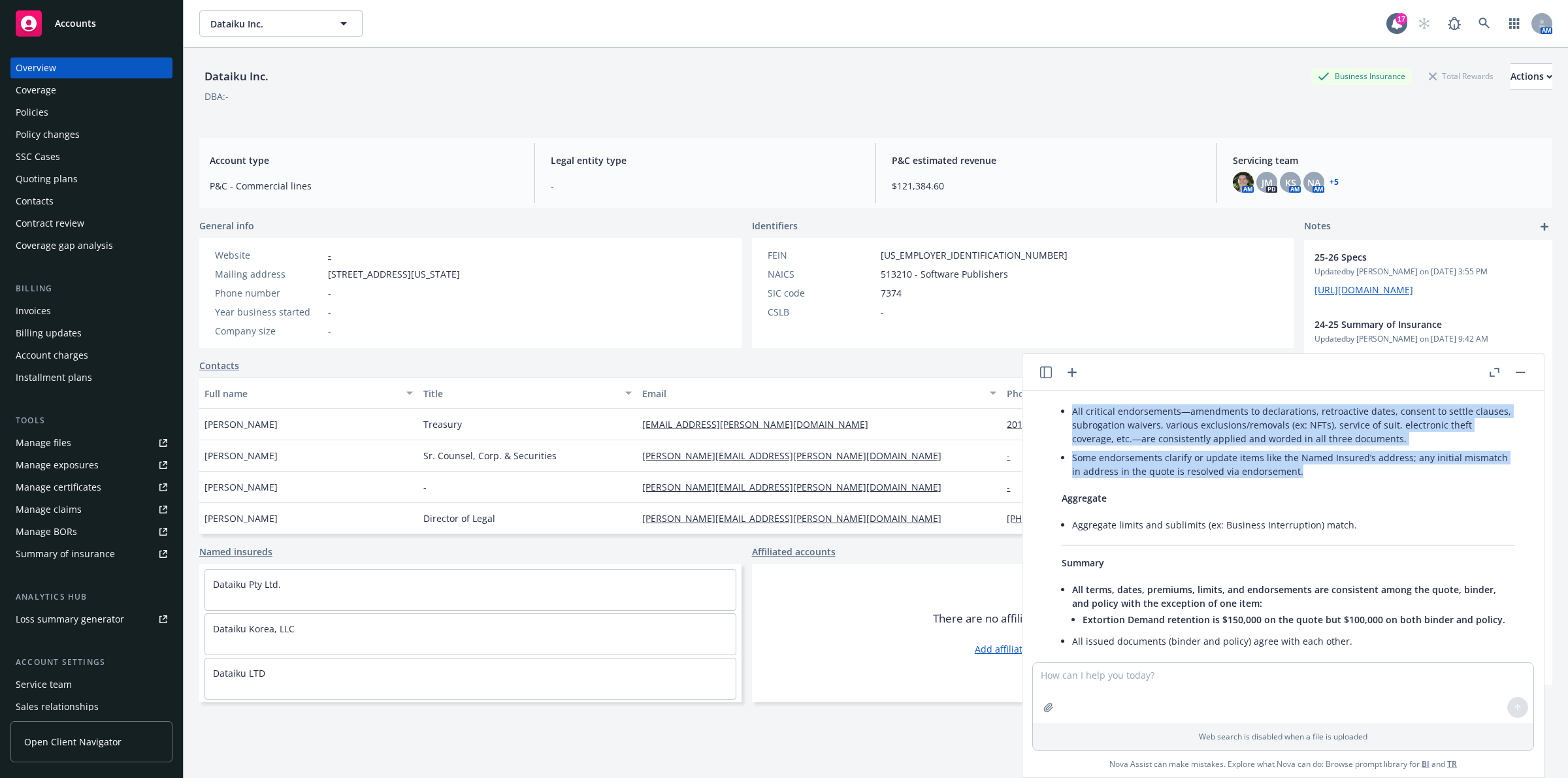
drag, startPoint x: 1070, startPoint y: 423, endPoint x: 1323, endPoint y: 494, distance: 262.8
click at [1323, 494] on div "Here is a detailed comparison of your CNA quote, binder, and policy for Dataiku…" at bounding box center [1288, 402] width 480 height 707
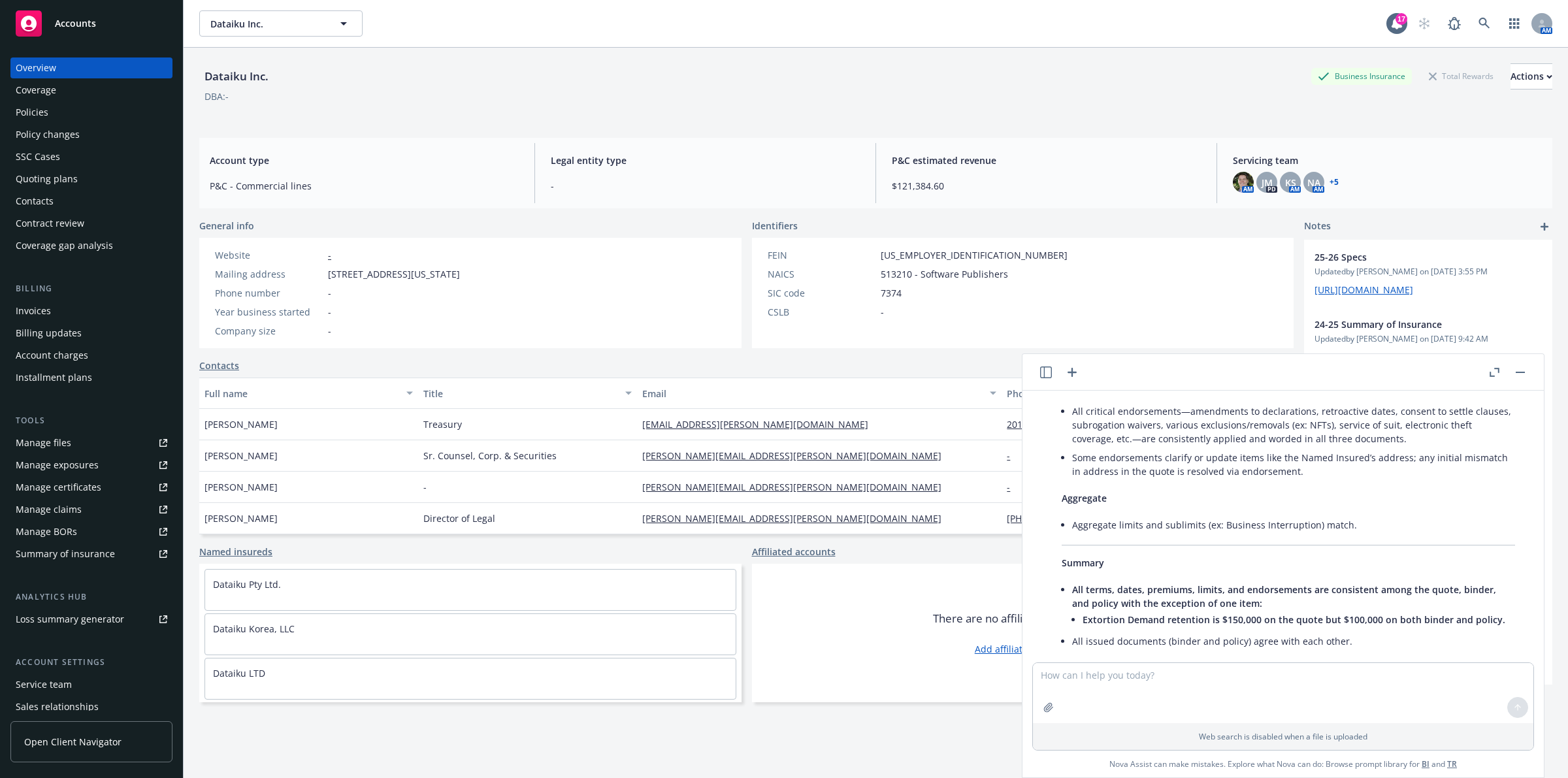
click at [1363, 523] on div "Here is a detailed comparison of your CNA quote, binder, and policy for Dataiku…" at bounding box center [1288, 402] width 480 height 707
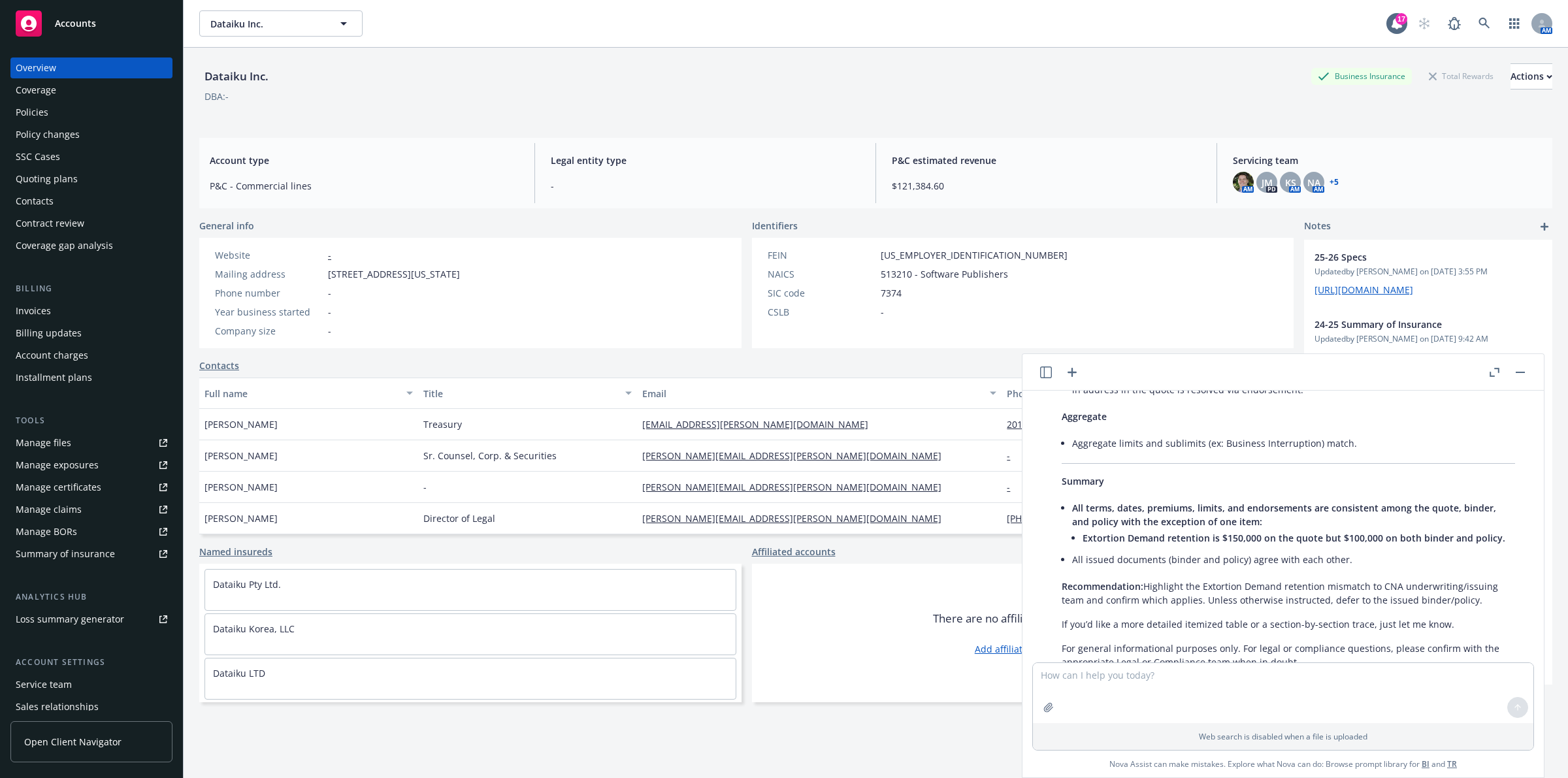
scroll to position [628, 0]
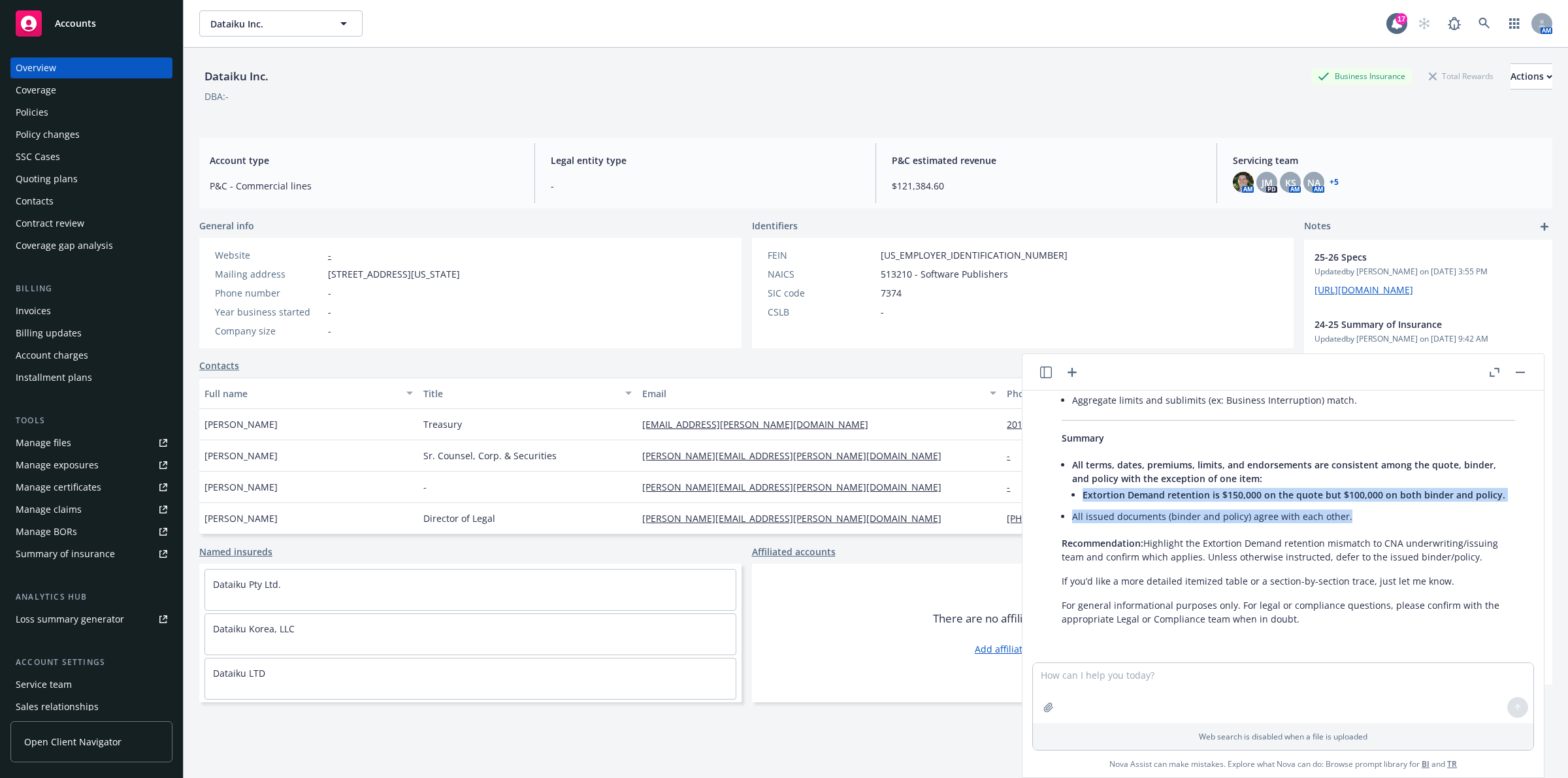
drag, startPoint x: 1079, startPoint y: 497, endPoint x: 1396, endPoint y: 529, distance: 318.6
click at [1396, 529] on div "Here is a detailed comparison of your CNA quote, binder, and policy for Dataiku…" at bounding box center [1288, 277] width 480 height 707
click at [1403, 542] on p "Recommendation: Highlight the Extortion Demand retention mismatch to CNA underw…" at bounding box center [1287, 549] width 453 height 27
click at [1499, 496] on li "Extortion Demand retention is $150,000 on the quote but $100,000 on both binder…" at bounding box center [1299, 495] width 433 height 19
click at [1516, 374] on button "button" at bounding box center [1520, 372] width 16 height 16
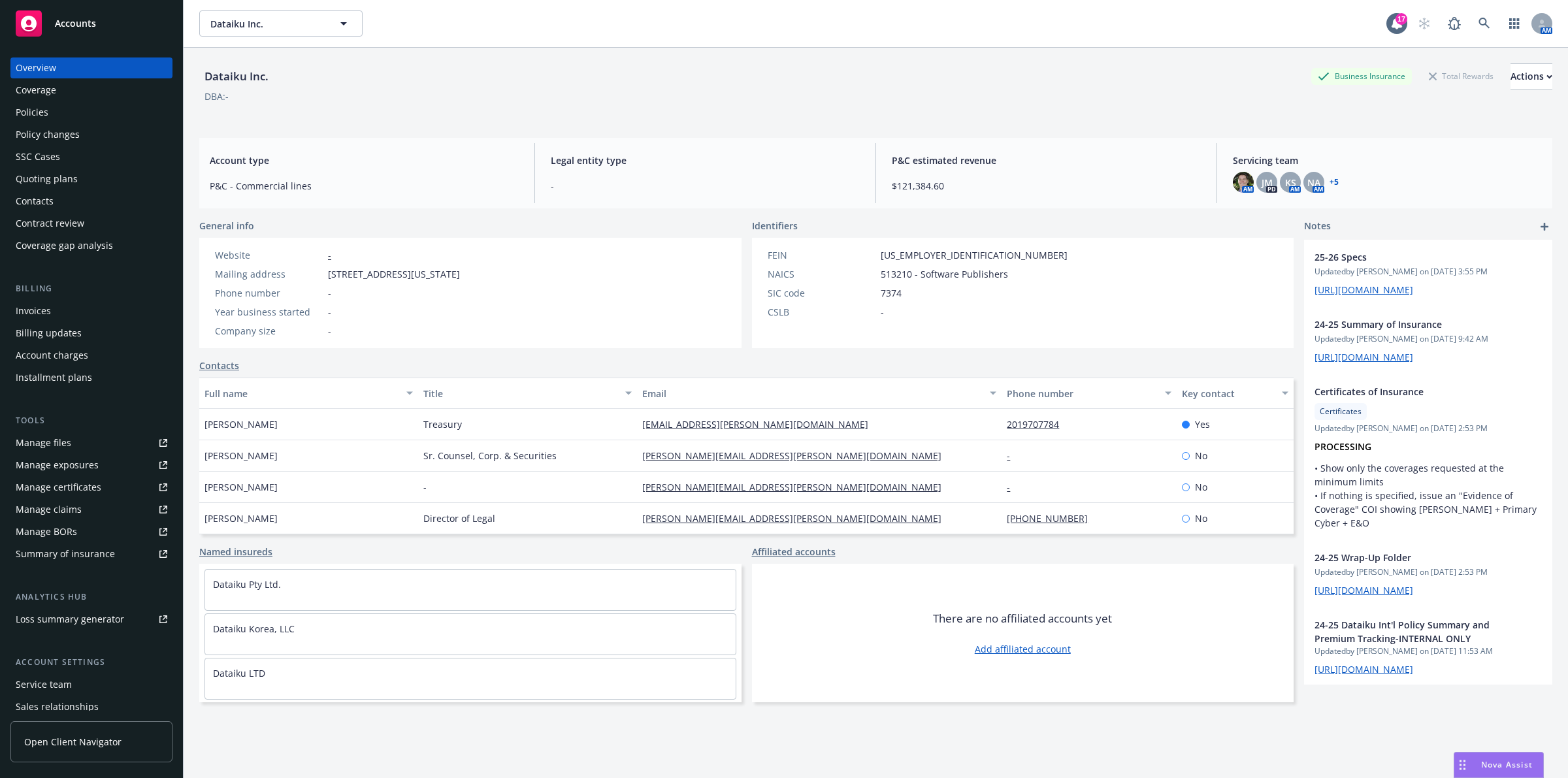
click at [745, 90] on div "DBA: -" at bounding box center [875, 96] width 1353 height 14
click at [1471, 21] on link at bounding box center [1484, 23] width 26 height 26
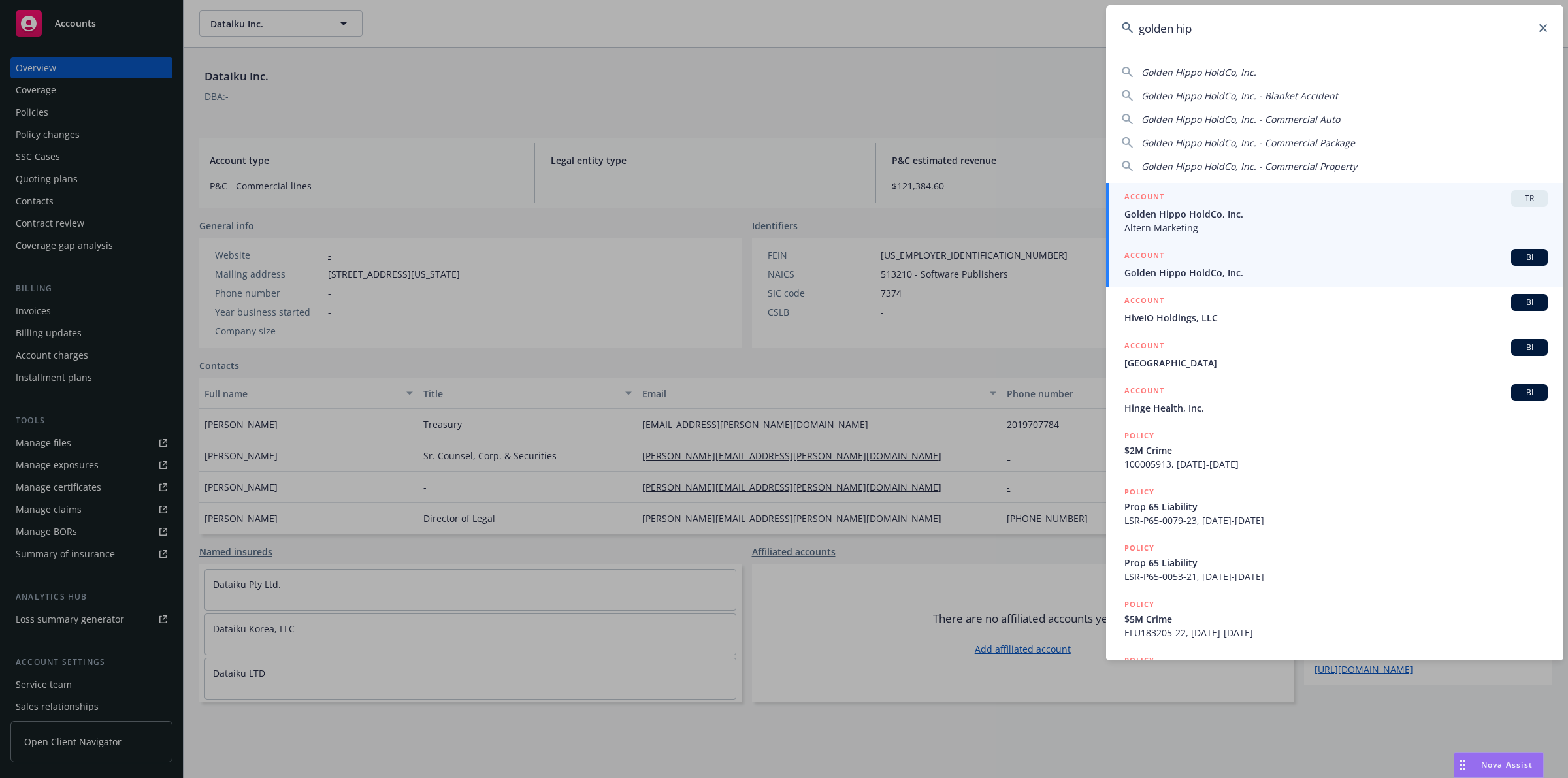
type input "golden hip"
click at [1229, 271] on span "Golden Hippo HoldCo, Inc." at bounding box center [1335, 272] width 423 height 14
